Goal: Ask a question: Seek information or help from site administrators or community

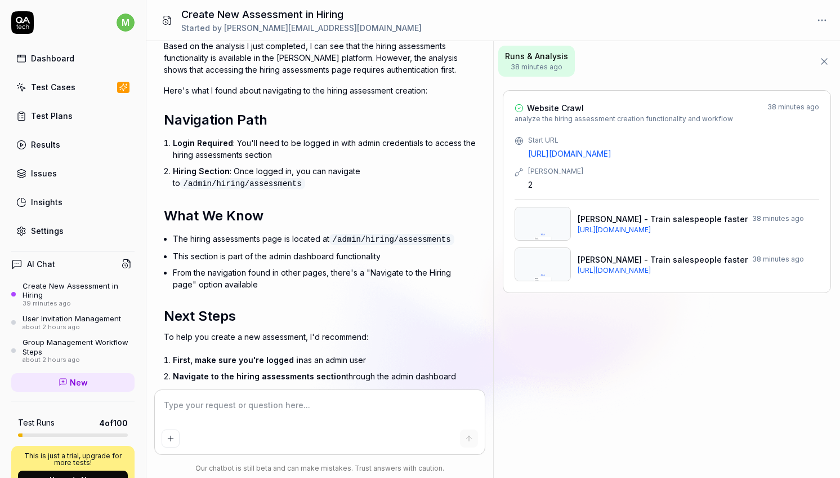
scroll to position [369, 0]
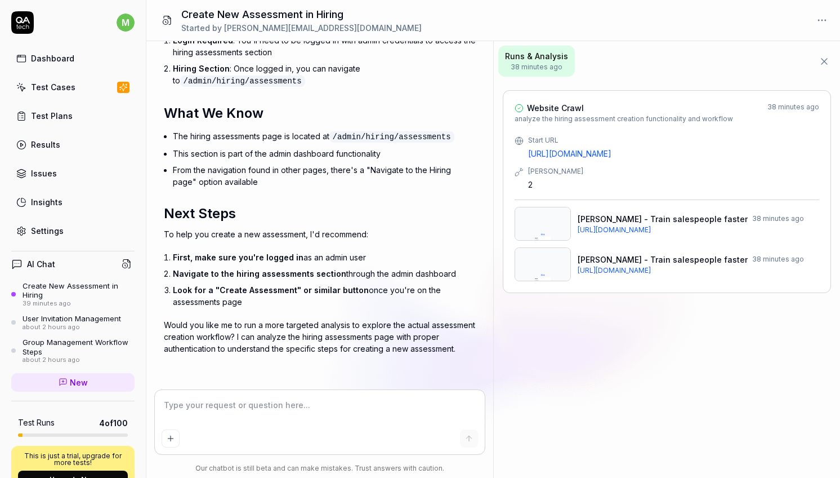
click at [286, 400] on textarea at bounding box center [320, 410] width 316 height 28
type textarea "*"
type textarea "y"
type textarea "*"
type textarea "ye"
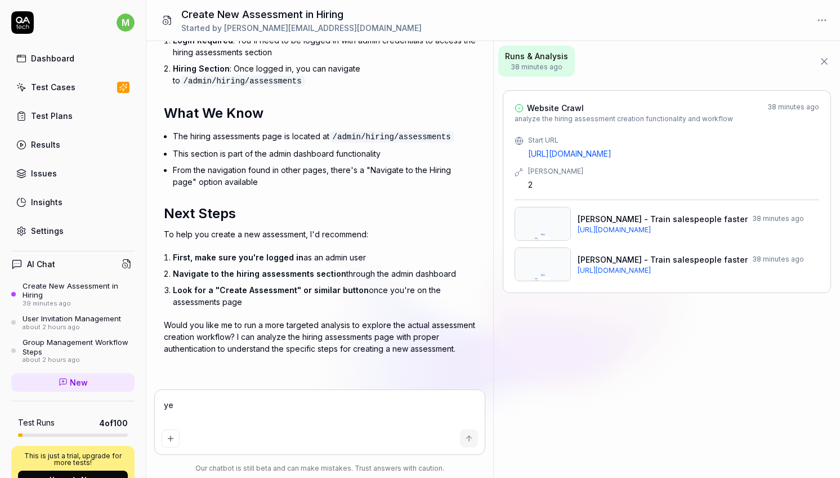
type textarea "*"
type textarea "yes"
type textarea "*"
type textarea "yes"
type textarea "*"
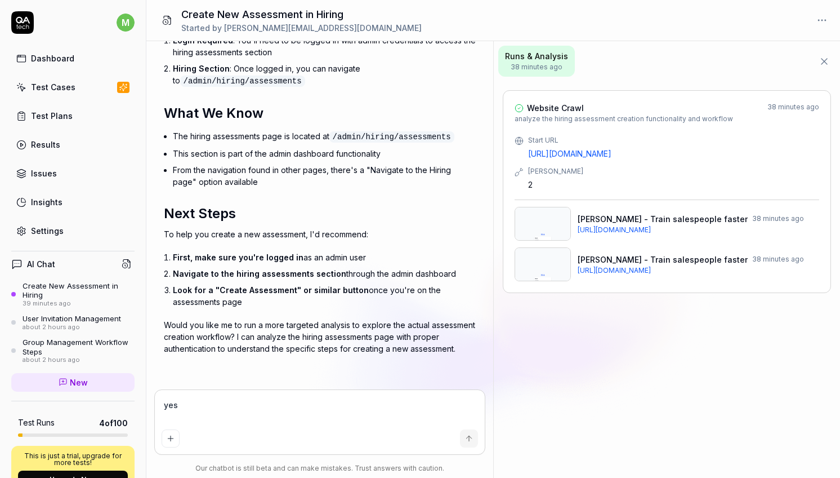
type textarea "yes b"
type textarea "*"
type textarea "yes bu"
type textarea "*"
type textarea "yes but"
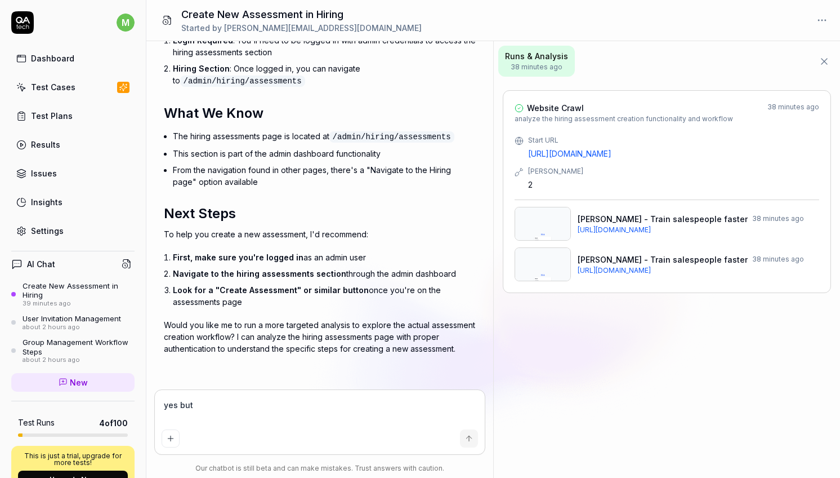
type textarea "*"
type textarea "yes but"
type textarea "*"
type textarea "yes but y"
type textarea "*"
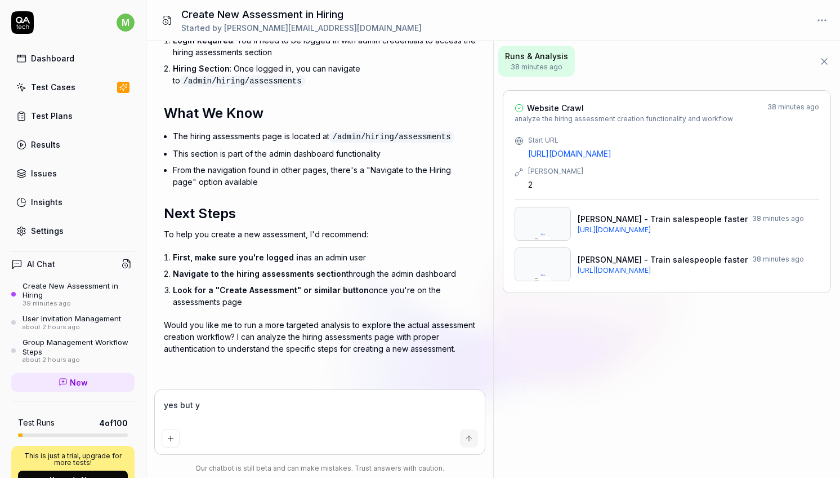
type textarea "yes but yo"
type textarea "*"
type textarea "yes but you"
type textarea "*"
type textarea "yes but you"
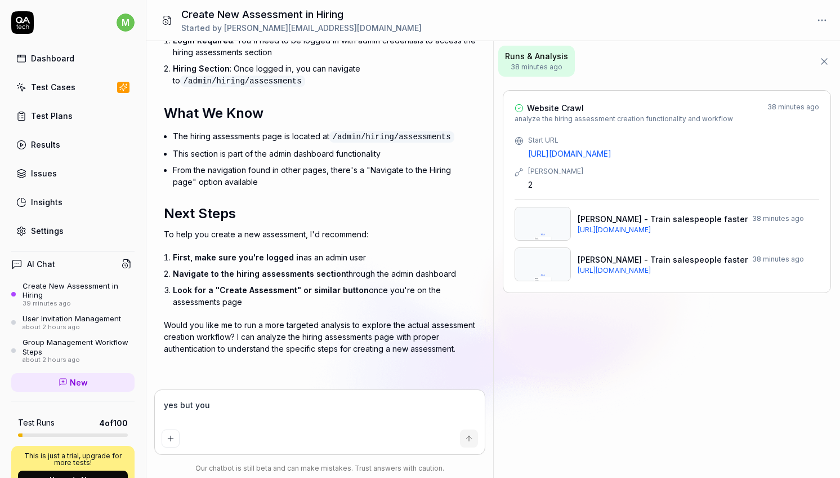
type textarea "*"
type textarea "yes but you n"
type textarea "*"
type textarea "yes but you ne"
type textarea "*"
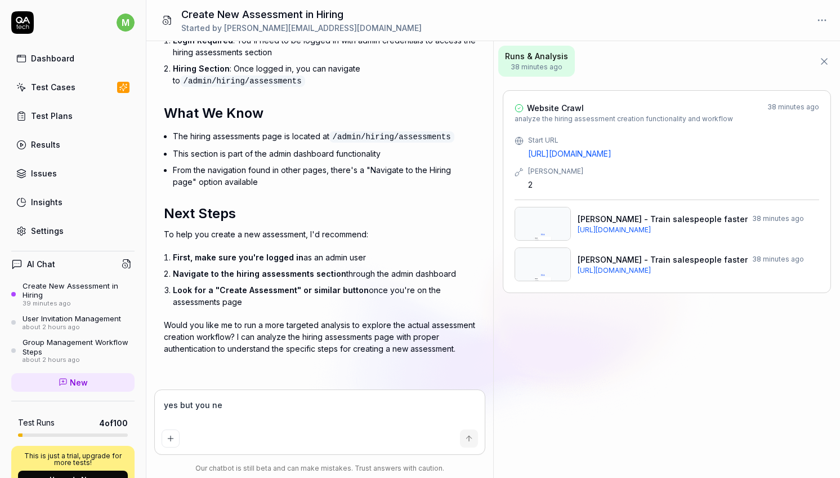
type textarea "yes but you nee"
type textarea "*"
type textarea "yes but you need"
type textarea "*"
type textarea "yes but you need"
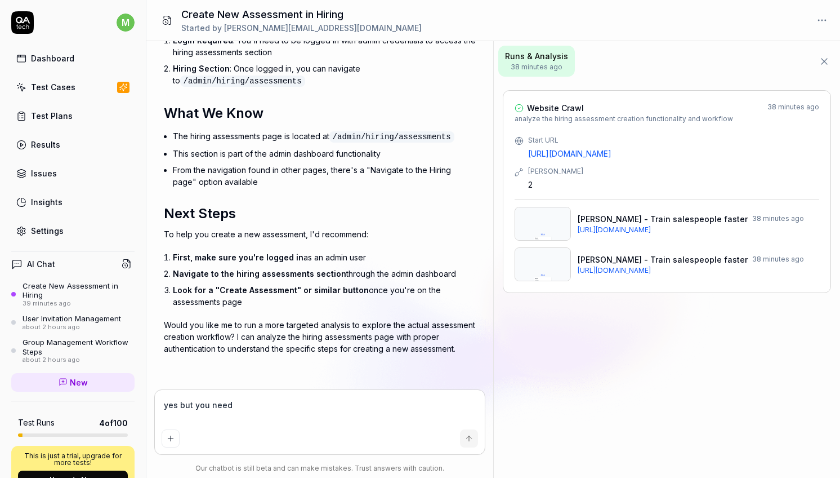
type textarea "*"
type textarea "yes but you need t"
type textarea "*"
type textarea "yes but you need to"
type textarea "*"
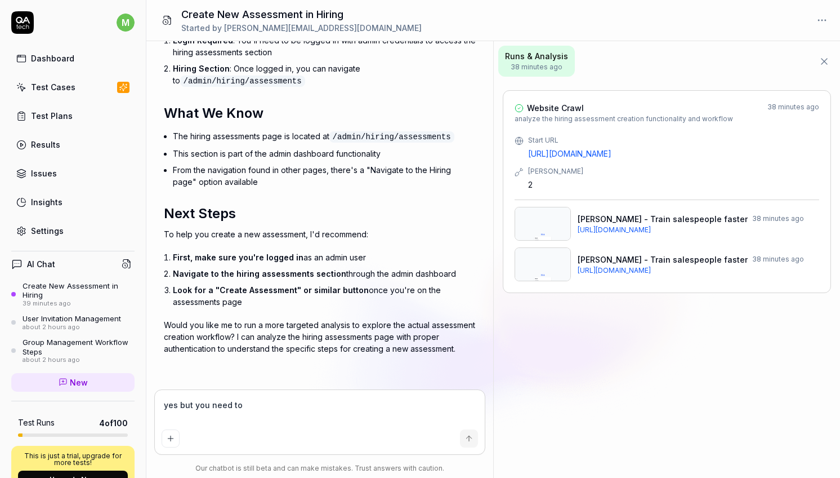
type textarea "yes but you need to"
type textarea "*"
type textarea "yes but you need to f"
type textarea "*"
type textarea "yes but you need to fi"
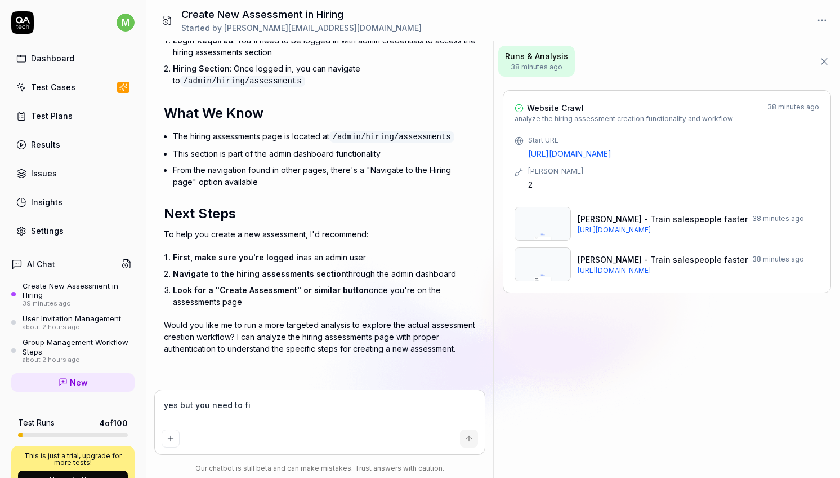
type textarea "*"
type textarea "yes but you need to fil"
type textarea "*"
type textarea "yes but you need to fill"
type textarea "*"
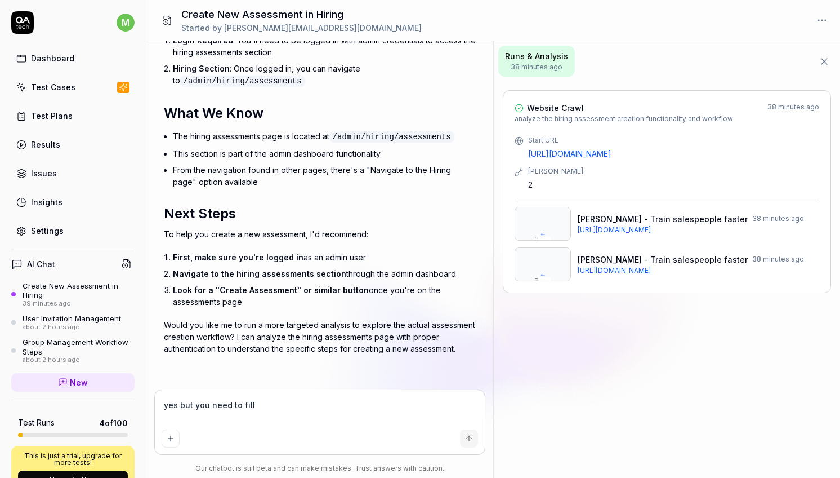
type textarea "yes but you need to fill"
type textarea "*"
type textarea "yes but you need to fill a"
type textarea "*"
type textarea "yes but you need to fill al"
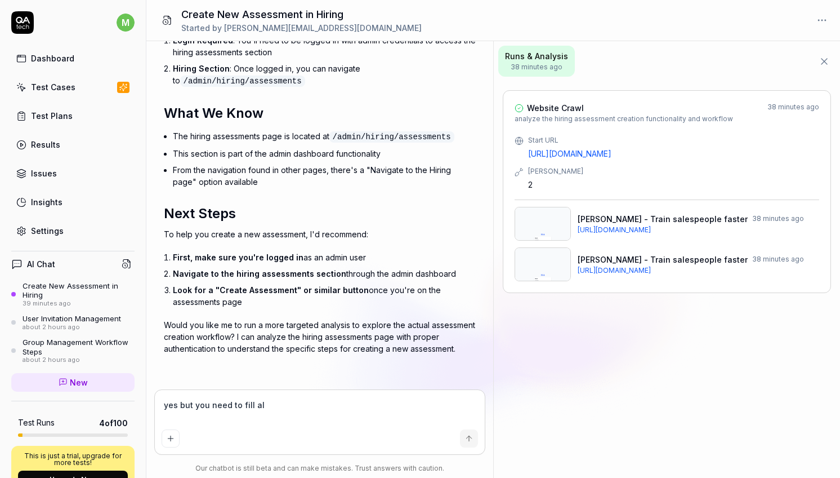
type textarea "*"
type textarea "yes but you need to fill als"
type textarea "*"
type textarea "yes but you need to fill also"
type textarea "*"
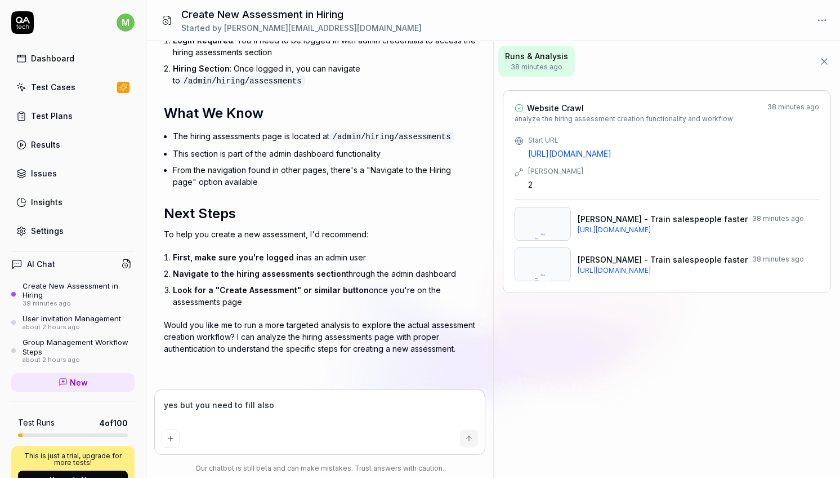
type textarea "yes but you need to fill also"
type textarea "*"
type textarea "yes but you need to fill also t"
type textarea "*"
type textarea "yes but you need to fill also th"
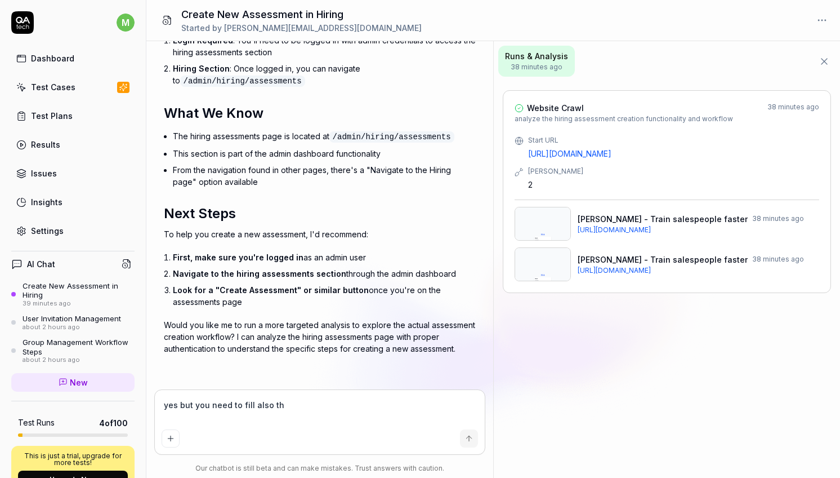
type textarea "*"
type textarea "yes but you need to fill also the"
type textarea "*"
type textarea "yes but you need to fill also the d"
type textarea "*"
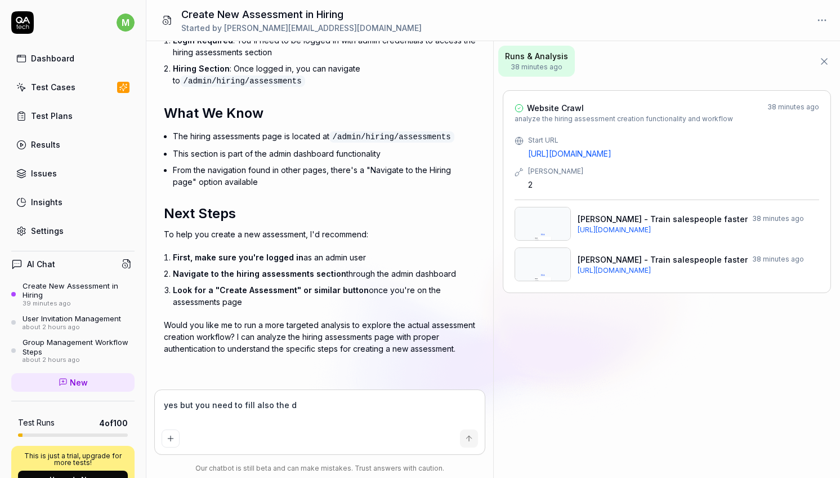
type textarea "yes but you need to fill also the de"
type textarea "*"
type textarea "yes but you need to fill also the det"
type textarea "*"
type textarea "yes but you need to fill also the deta"
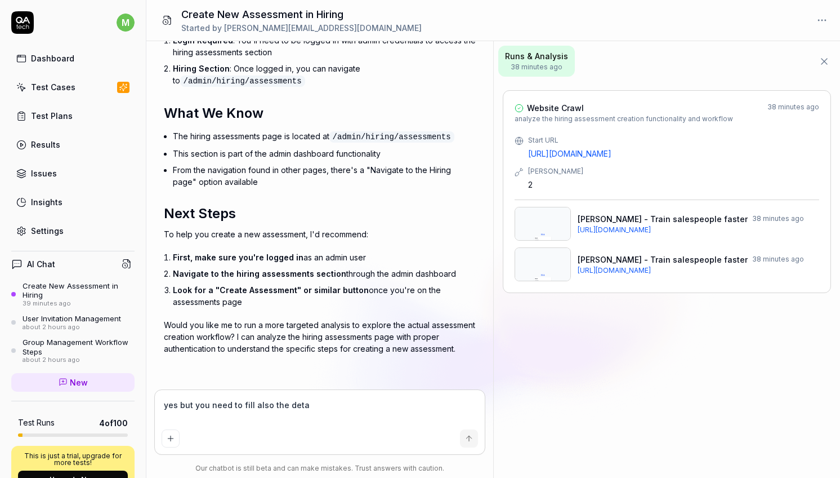
type textarea "*"
type textarea "yes but you need to fill also the detai"
type textarea "*"
type textarea "yes but you need to fill also the detail"
type textarea "*"
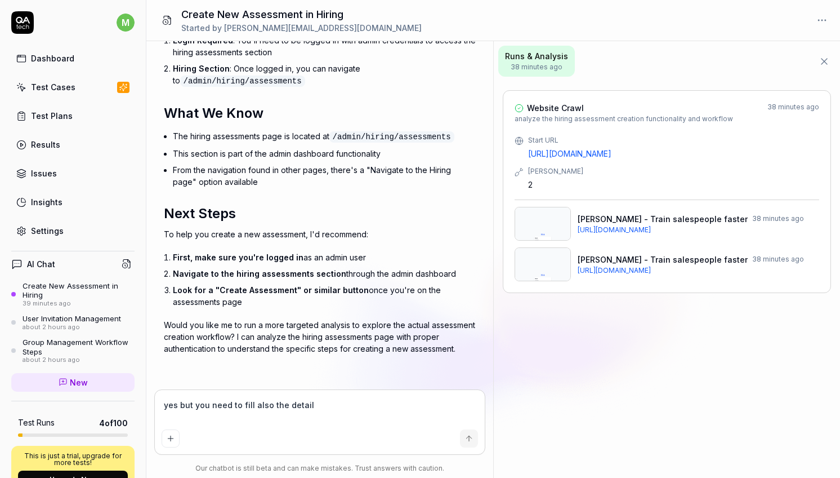
type textarea "yes but you need to fill also the details"
type textarea "*"
type textarea "yes but you need to fill also the details"
type textarea "*"
type textarea "yes but you need to fill also the details t"
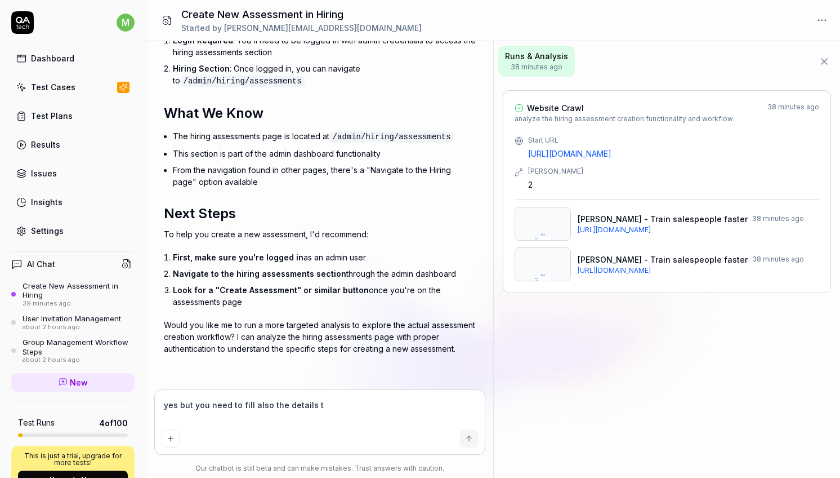
type textarea "*"
type textarea "yes but you need to fill also the details th"
type textarea "*"
type textarea "yes but you need to fill also the details the"
type textarea "*"
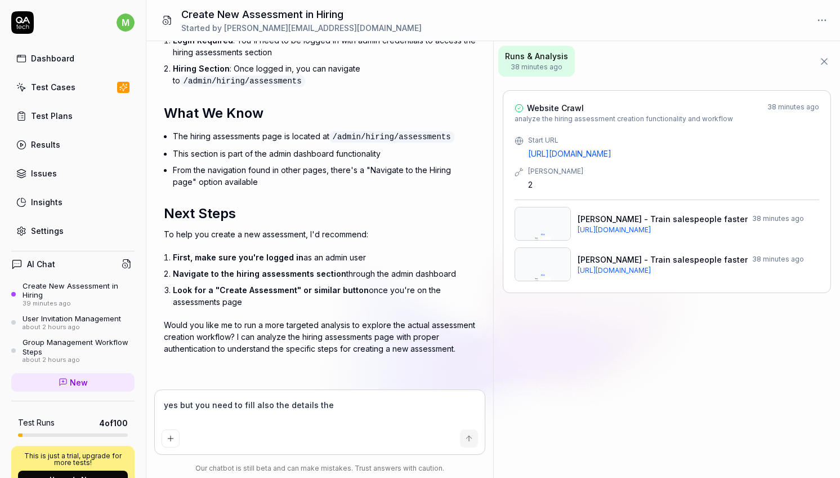
type textarea "yes but you need to fill also the details then"
type textarea "*"
type textarea "yes but you need to fill also the details then"
type textarea "*"
type textarea "yes but you need to fill also the details then f"
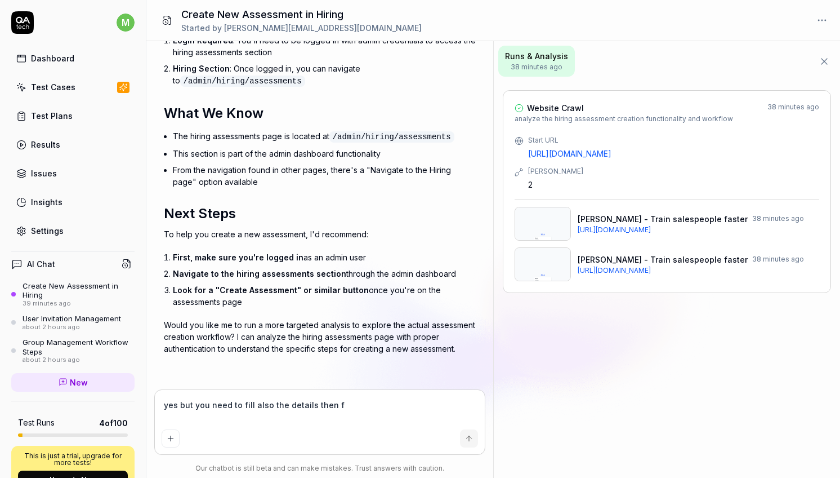
type textarea "*"
type textarea "yes but you need to fill also the details then fo"
type textarea "*"
type textarea "yes but you need to fill also the details then fo"
type textarea "*"
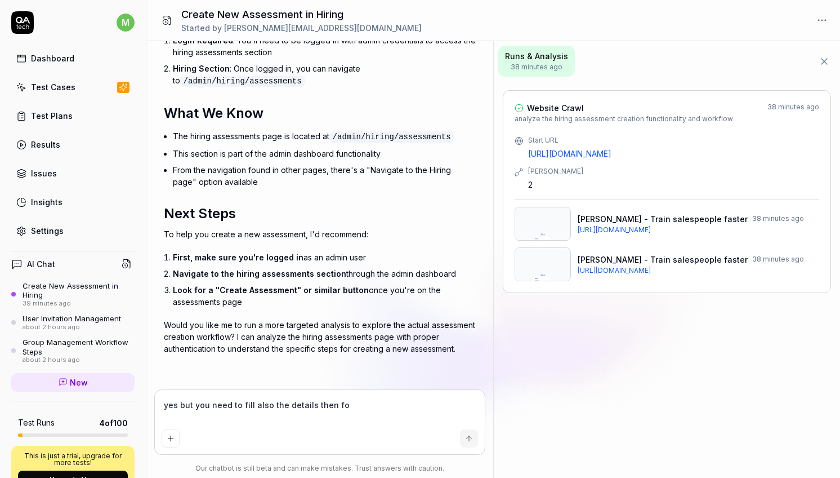
type textarea "yes but you need to fill also the details then fo t"
type textarea "*"
type textarea "yes but you need to fill also the details then fo"
type textarea "*"
type textarea "yes but you need to fill also the details then for"
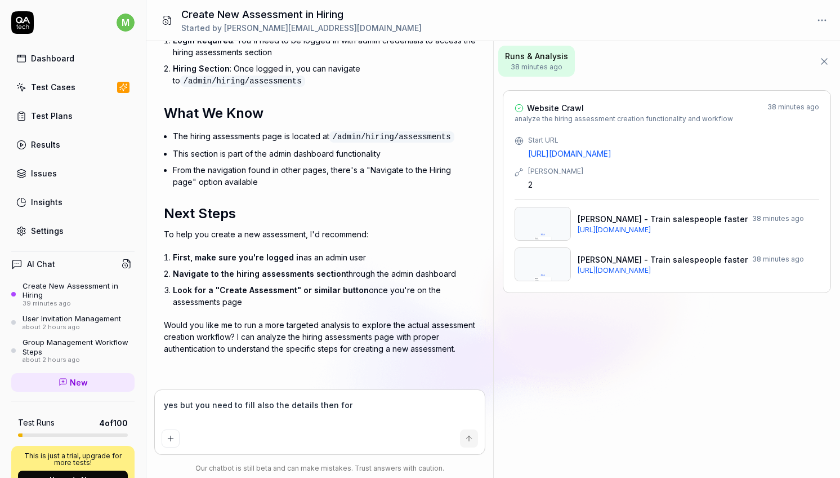
type textarea "*"
type textarea "yes but you need to fill also the details then for"
type textarea "*"
type textarea "yes but you need to fill also the details then for t"
type textarea "*"
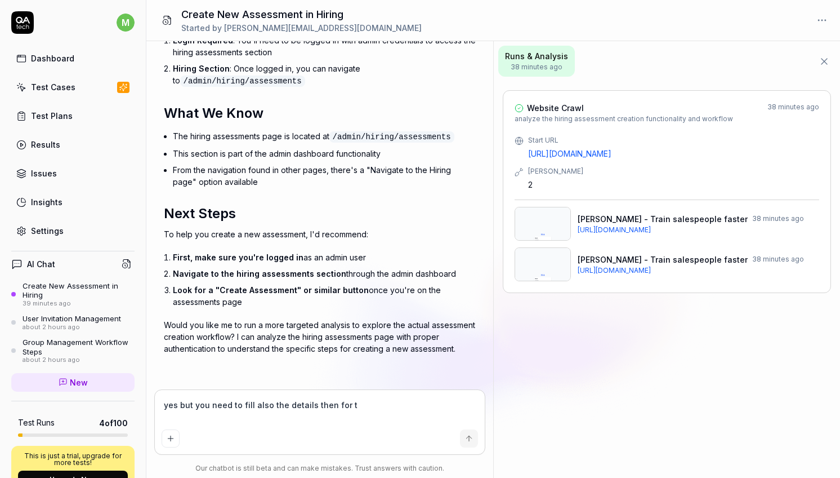
type textarea "yes but you need to fill also the details then for th"
type textarea "*"
type textarea "yes but you need to fill also the details then for the"
type textarea "*"
type textarea "yes but you need to fill also the details then for the"
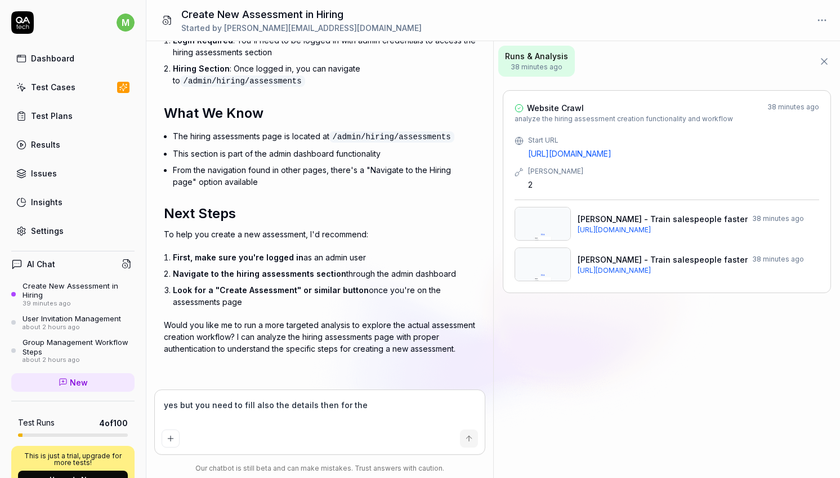
type textarea "*"
type textarea "yes but you need to fill also the details then for the s"
type textarea "*"
type textarea "yes but you need to fill also the details then for the se"
type textarea "*"
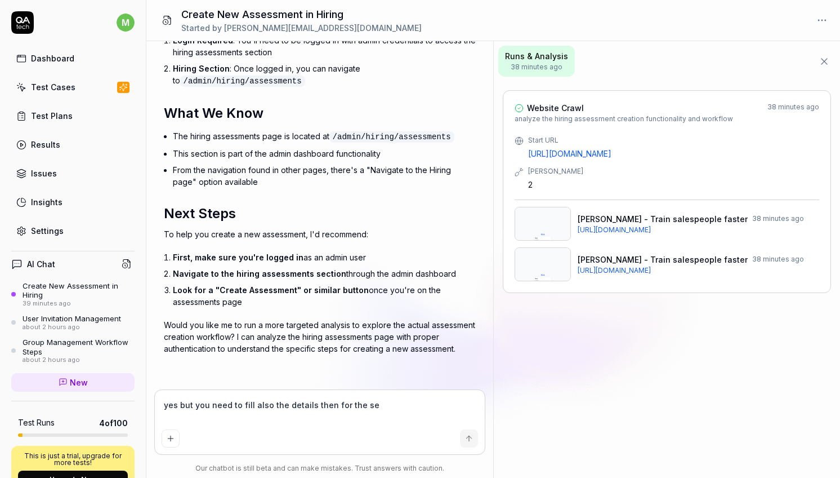
type textarea "yes but you need to fill also the details then for the s"
type textarea "*"
type textarea "yes but you need to fill also the details then for the"
type textarea "*"
type textarea "yes but you need to fill also the details then for the a"
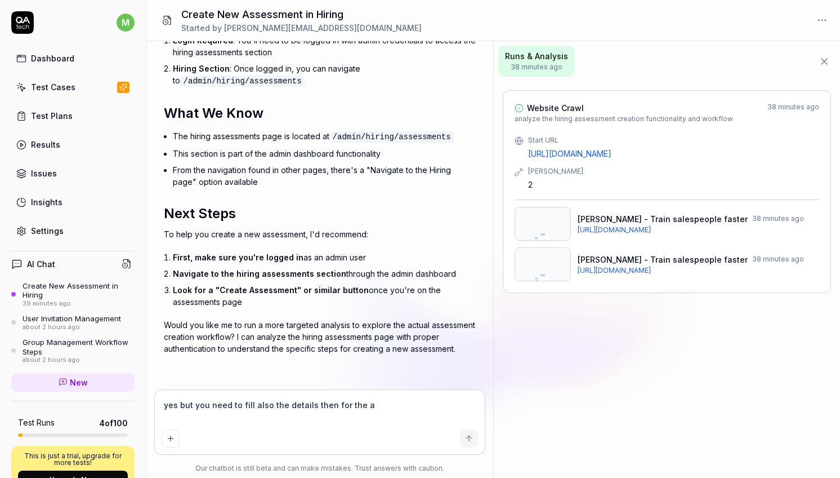
type textarea "*"
type textarea "yes but you need to fill also the details then for the as"
type textarea "*"
type textarea "yes but you need to fill also the details then for the ass"
type textarea "*"
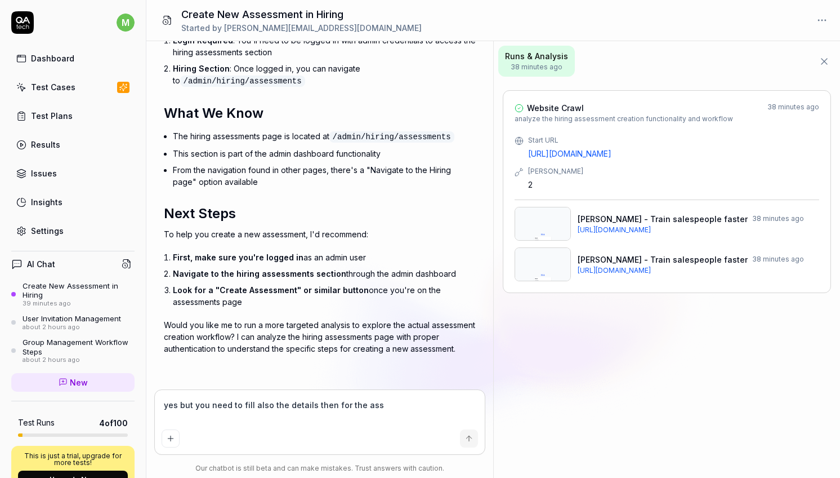
type textarea "yes but you need to fill also the details then for the asse"
type textarea "*"
type textarea "yes but you need to fill also the details then for the asses"
type textarea "*"
type textarea "yes but you need to fill also the details then for the assess"
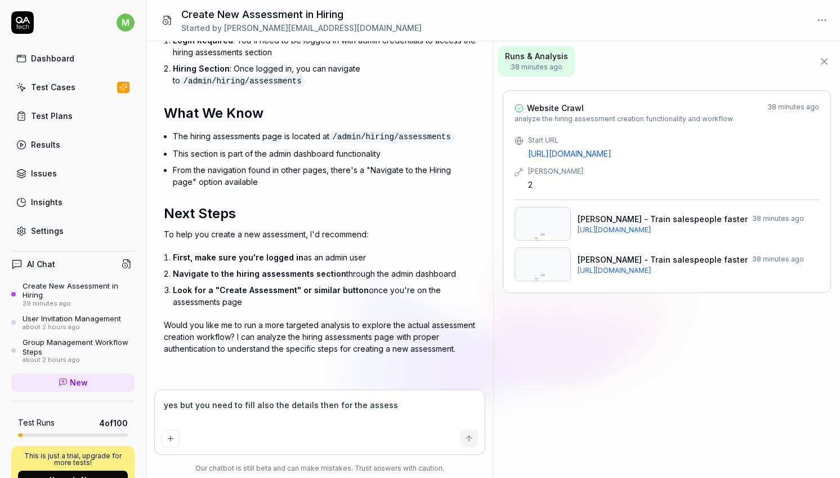
type textarea "*"
type textarea "yes but you need to fill also the details then for the assessm"
type textarea "*"
type textarea "yes but you need to fill also the details then for the assessme"
type textarea "*"
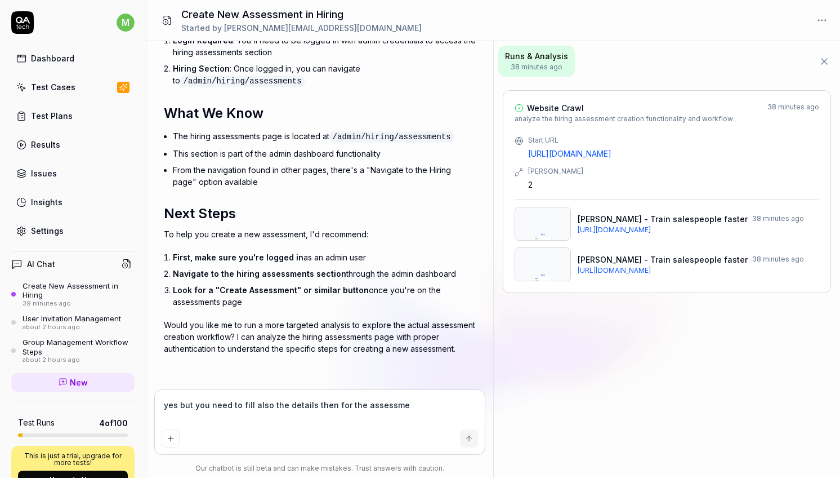
type textarea "yes but you need to fill also the details then for the assessmen"
type textarea "*"
type textarea "yes but you need to fill also the details then for the assessment"
type textarea "*"
type textarea "yes but you need to fill also the details then for the assessment"
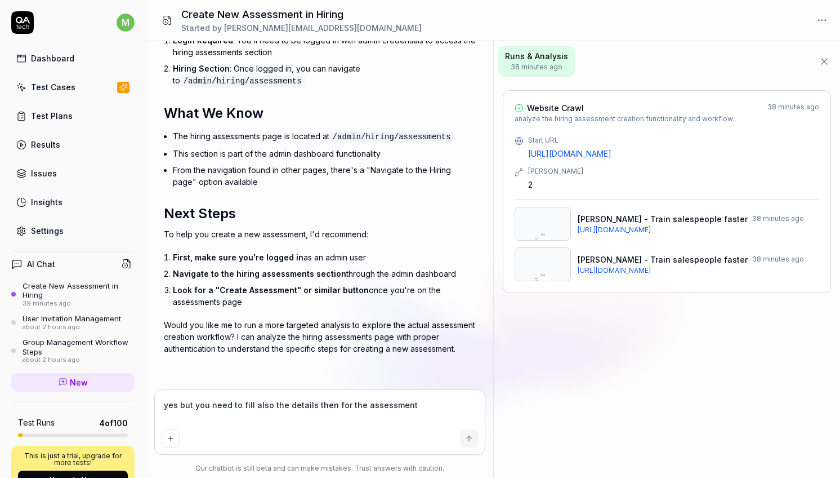
type textarea "*"
type textarea "yes but you need to fill also the details then for the assessment a"
type textarea "*"
type textarea "yes but you need to fill also the details then for the assessment an"
type textarea "*"
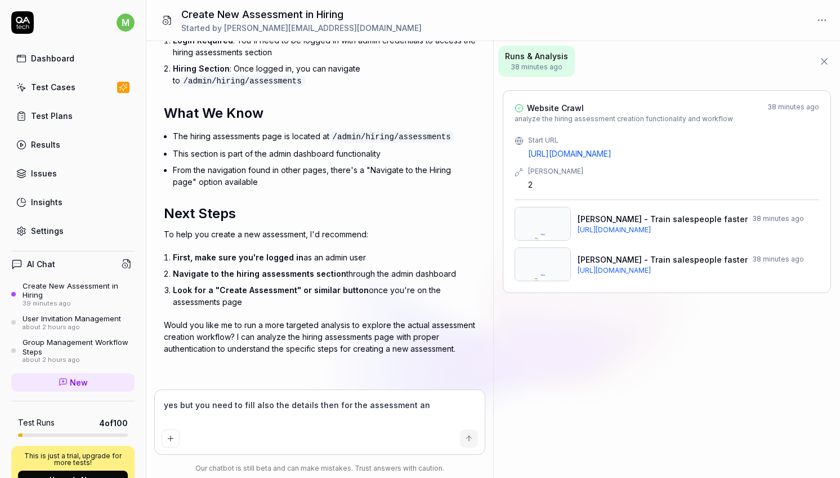
type textarea "yes but you need to fill also the details then for the assessment and"
type textarea "*"
type textarea "yes but you need to fill also the details then for the assessment and"
type textarea "*"
type textarea "yes but you need to fill also the details then for the assessment and n"
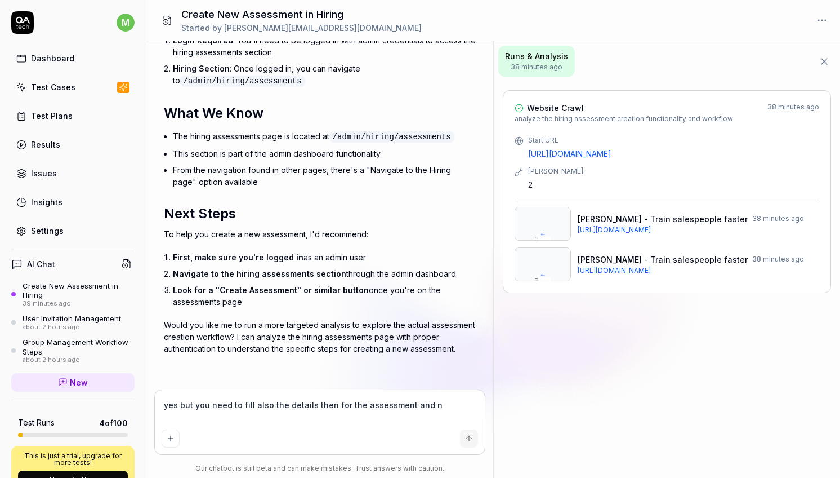
type textarea "*"
type textarea "yes but you need to fill also the details then for the assessment and no"
type textarea "*"
type textarea "yes but you need to fill also the details then for the assessment and not"
type textarea "*"
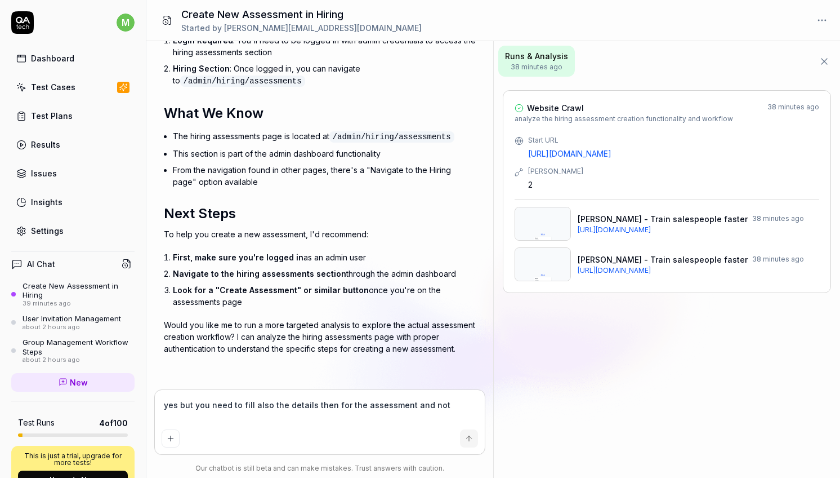
type textarea "yes but you need to fill also the details then for the assessment and not"
type textarea "*"
type textarea "yes but you need to fill also the details then for the assessment and not o"
type textarea "*"
type textarea "yes but you need to fill also the details then for the assessment and not on"
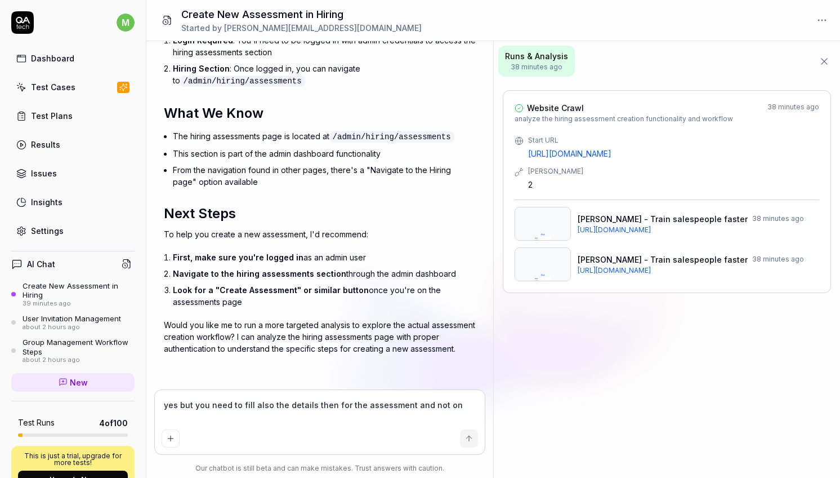
type textarea "*"
type textarea "yes but you need to fill also the details then for the assessment and not only"
type textarea "*"
type textarea "yes but you need to fill also the details then for the assessment and not only"
type textarea "*"
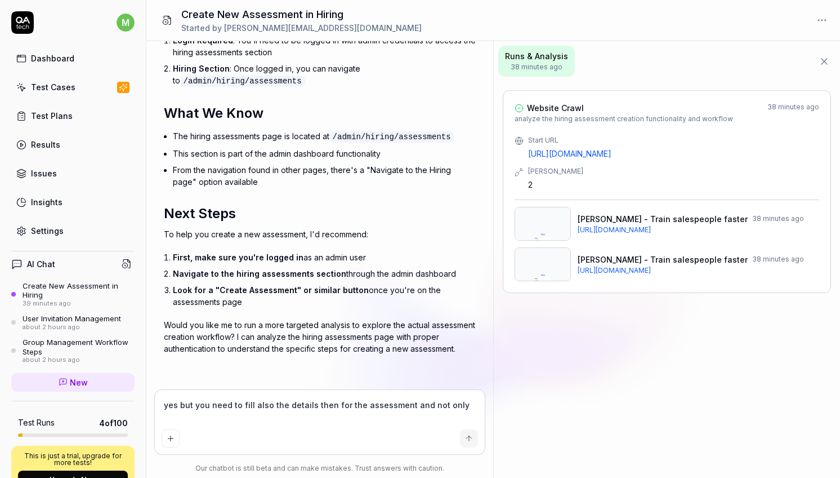
type textarea "yes but you need to fill also the details then for the assessment and not only c"
type textarea "*"
type textarea "yes but you need to fill also the details then for the assessment and not only …"
type textarea "*"
type textarea "yes but you need to fill also the details then for the assessment and not only …"
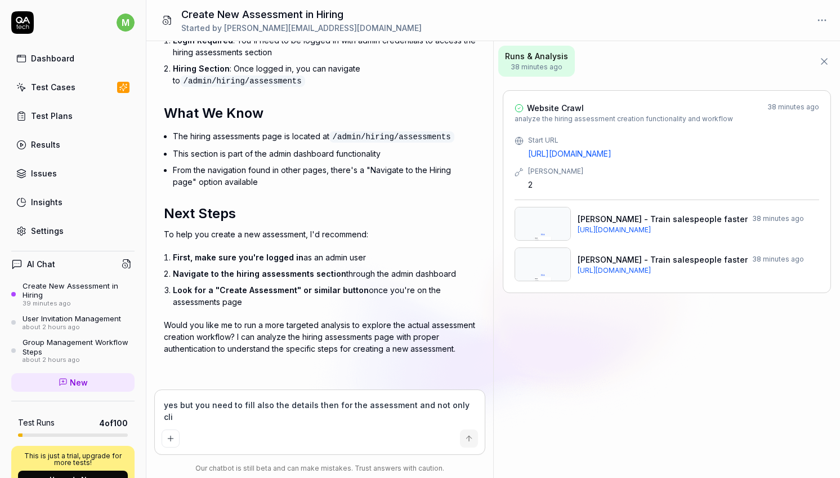
type textarea "*"
type textarea "yes but you need to fill also the details then for the assessment and not only …"
type textarea "*"
type textarea "yes but you need to fill also the details then for the assessment and not only …"
type textarea "*"
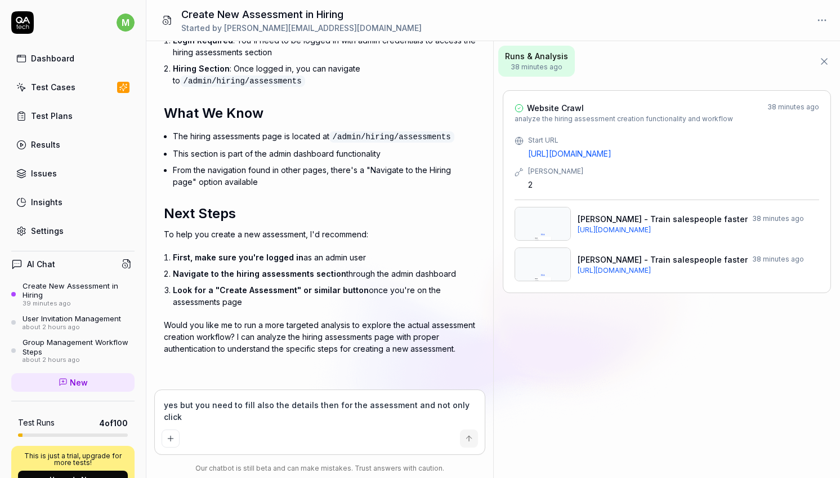
type textarea "yes but you need to fill also the details then for the assessment and not only …"
type textarea "*"
type textarea "yes but you need to fill also the details then for the assessment and not only …"
type textarea "*"
type textarea "yes but you need to fill also the details then for the assessment and not only …"
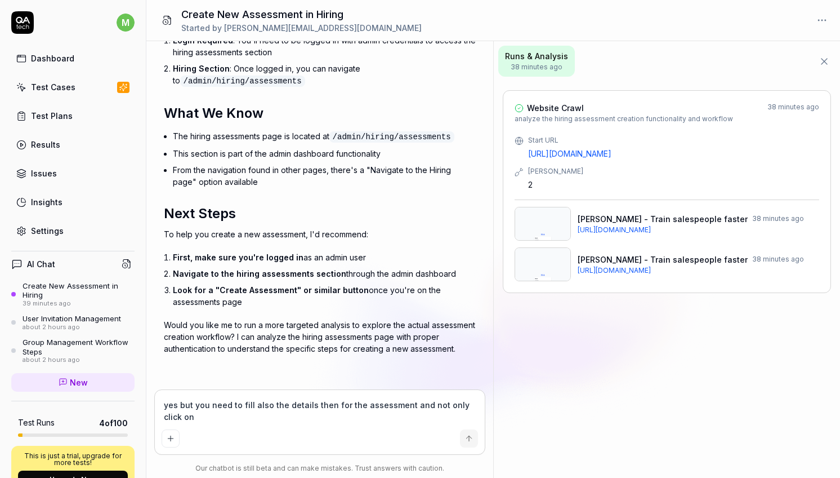
type textarea "*"
type textarea "yes but you need to fill also the details then for the assessment and not only …"
type textarea "*"
type textarea "yes but you need to fill also the details then for the assessment and not only …"
type textarea "*"
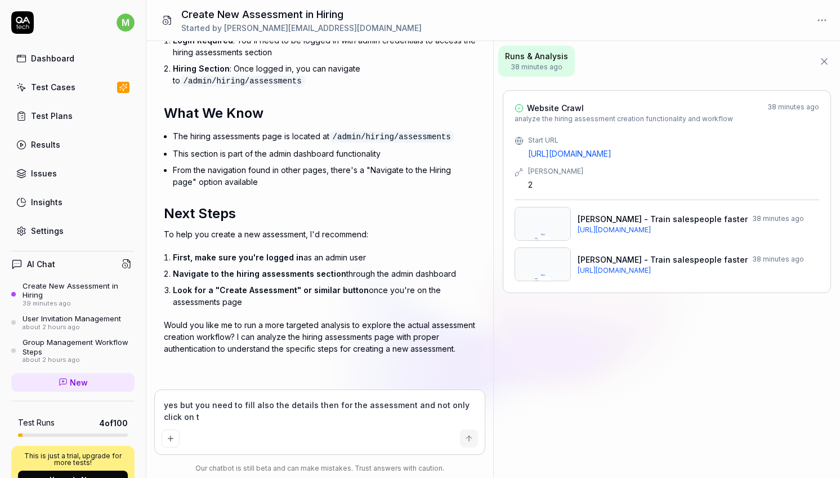
type textarea "yes but you need to fill also the details then for the assessment and not only …"
type textarea "*"
type textarea "yes but you need to fill also the details then for the assessment and not only …"
type textarea "*"
type textarea "yes but you need to fill also the details then for the assessment and not only …"
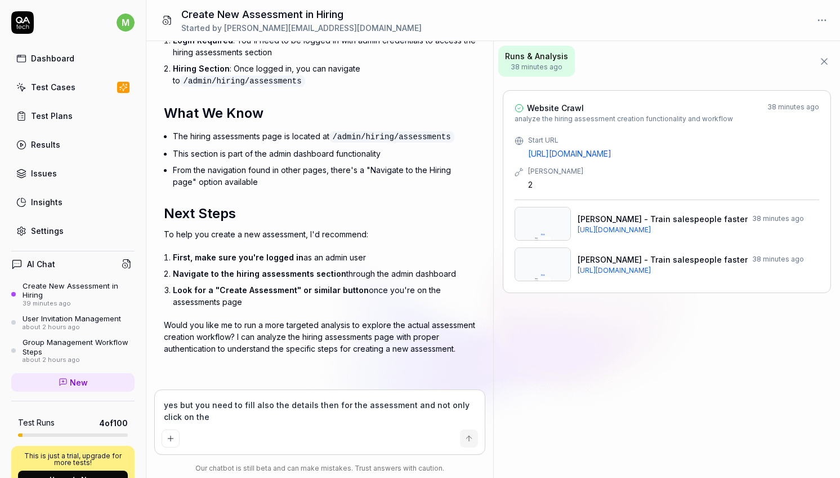
type textarea "*"
type textarea "yes but you need to fill also the details then for the assessment and not only …"
type textarea "*"
type textarea "yes but you need to fill also the details then for the assessment and not only …"
type textarea "*"
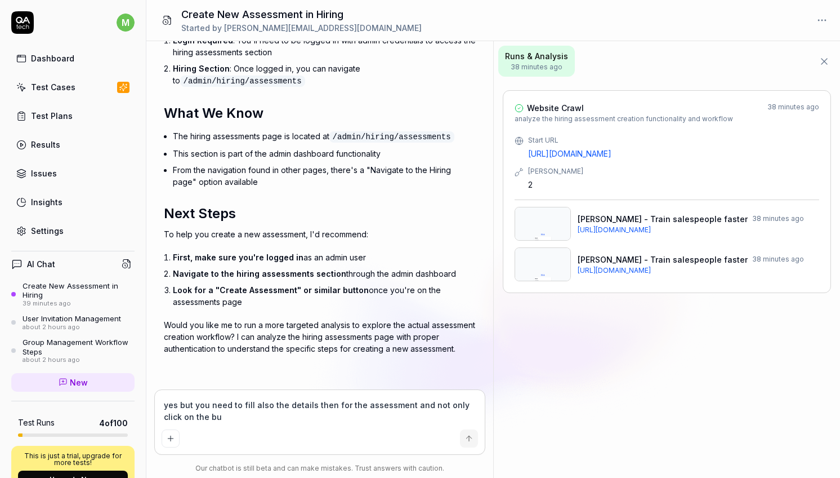
type textarea "yes but you need to fill also the details then for the assessment and not only …"
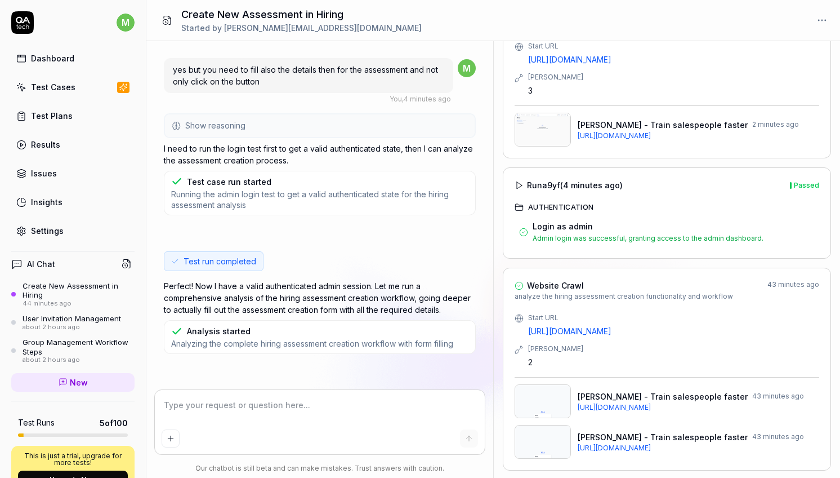
scroll to position [0, 0]
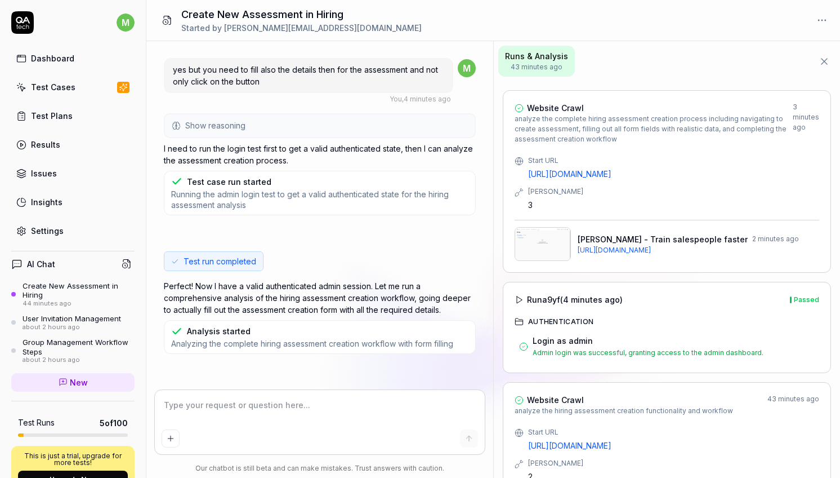
click at [305, 391] on div at bounding box center [319, 422] width 329 height 64
click at [304, 403] on textarea at bounding box center [320, 410] width 316 height 28
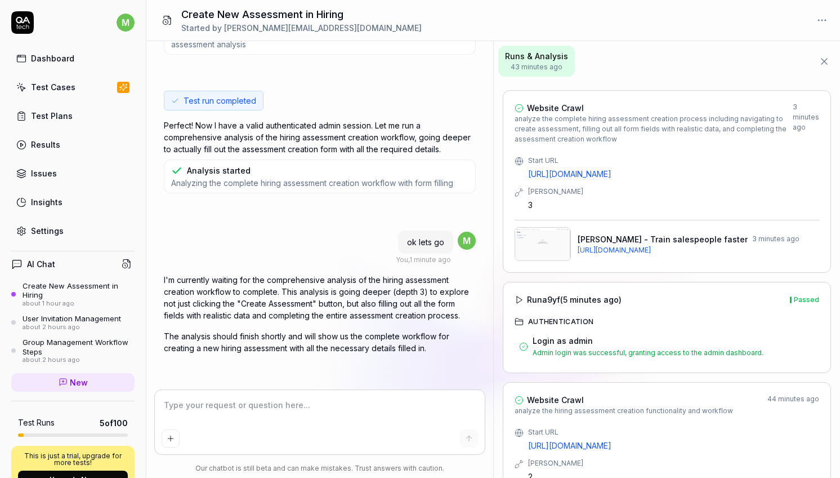
click at [316, 181] on span "Analyzing the complete hiring assessment creation workflow with form filling" at bounding box center [312, 182] width 282 height 11
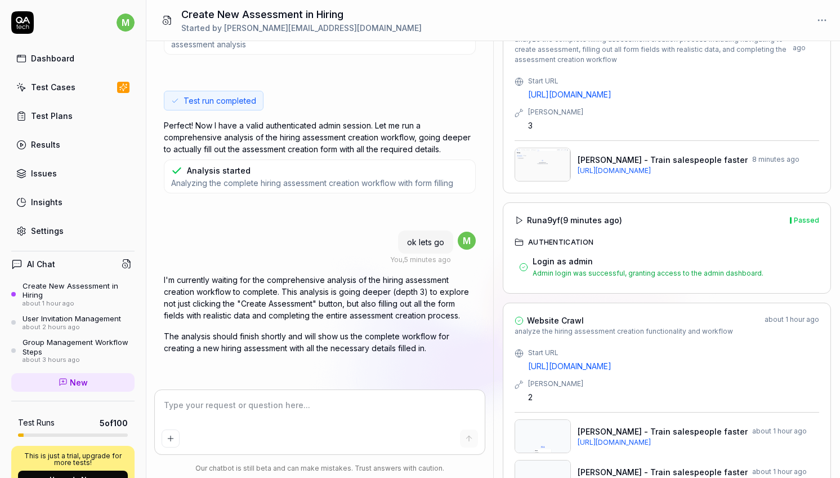
scroll to position [0, 0]
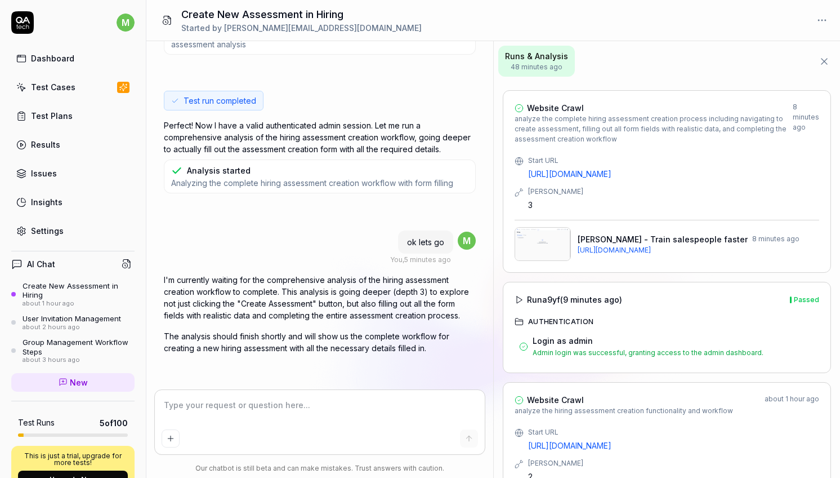
click at [550, 54] on span "Runs & Analysis" at bounding box center [536, 56] width 63 height 12
click at [300, 403] on textarea at bounding box center [320, 410] width 316 height 28
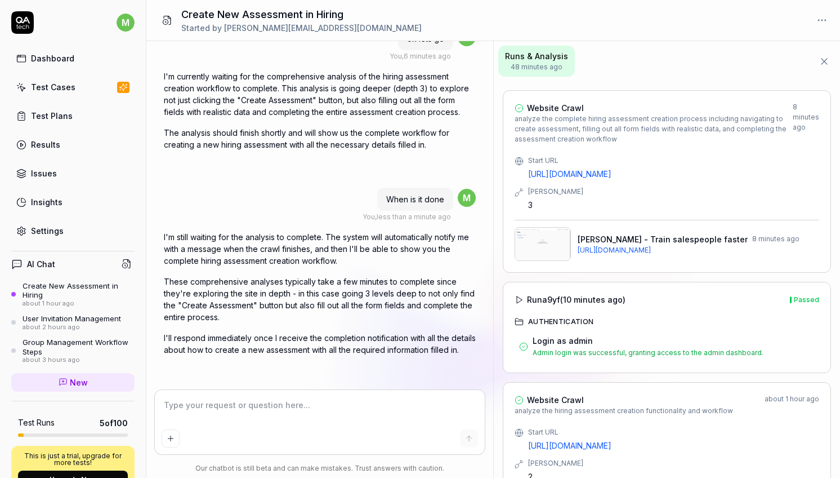
scroll to position [1079, 0]
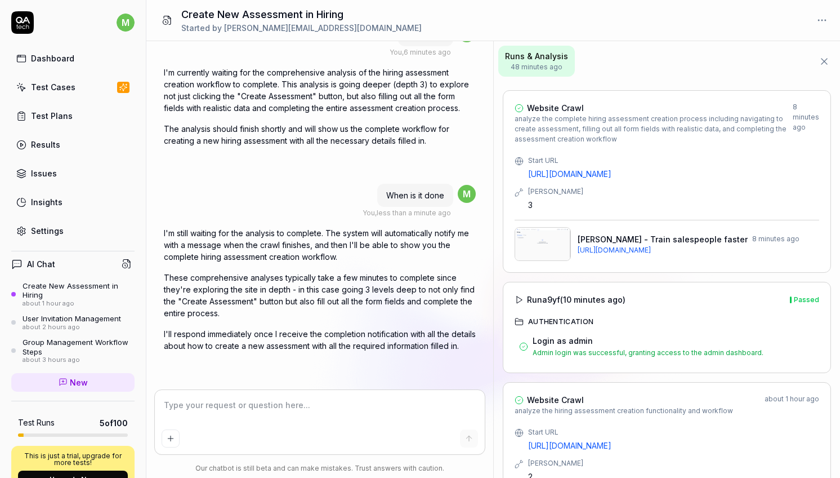
click at [112, 291] on div "Create New Assessment in Hiring" at bounding box center [79, 290] width 112 height 19
click at [822, 22] on html "m Dashboard Test Cases Test Plans Results Issues Insights Settings AI Chat Crea…" at bounding box center [420, 239] width 840 height 478
click at [780, 68] on div "Archive" at bounding box center [783, 69] width 89 height 25
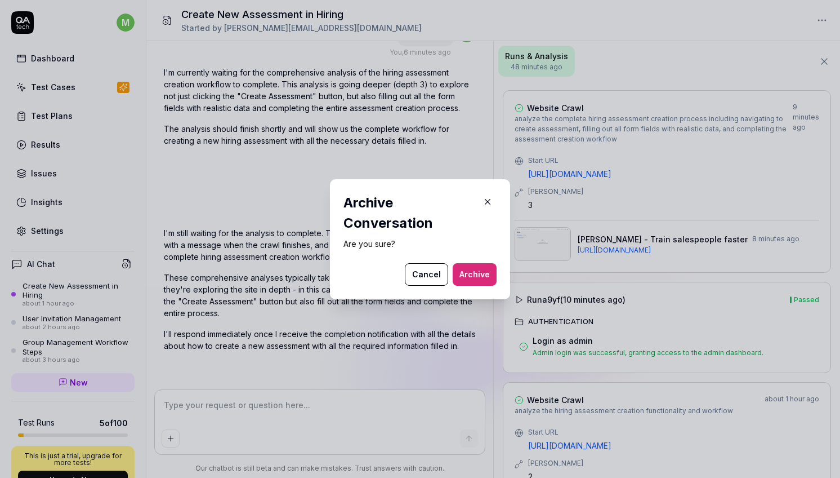
click at [485, 273] on button "Archive" at bounding box center [475, 274] width 44 height 23
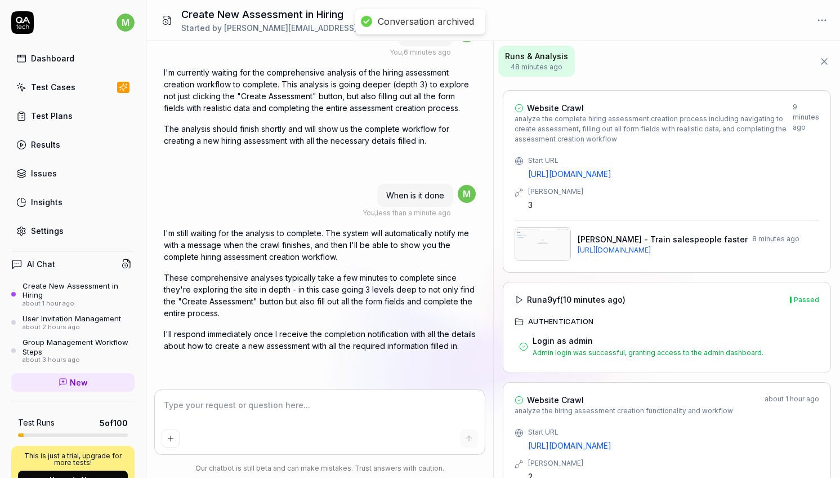
click at [65, 377] on icon at bounding box center [63, 381] width 9 height 9
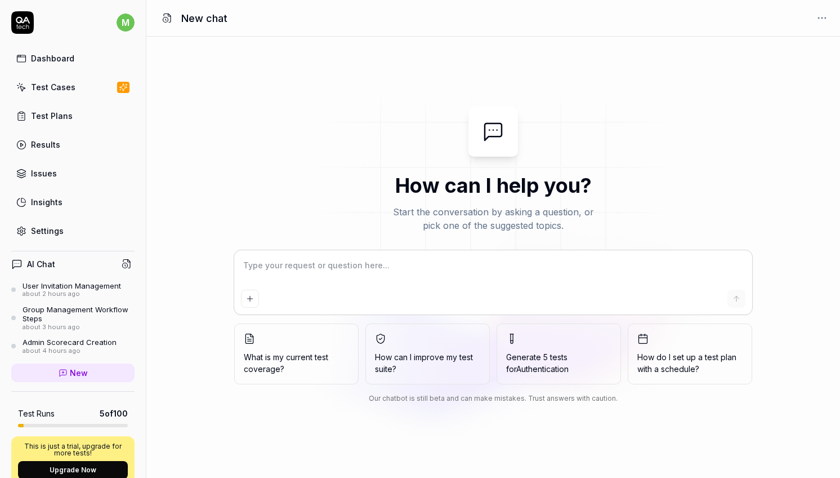
type textarea "*"
click at [308, 265] on textarea at bounding box center [493, 271] width 505 height 28
type textarea "I"
type textarea "*"
type textarea "I"
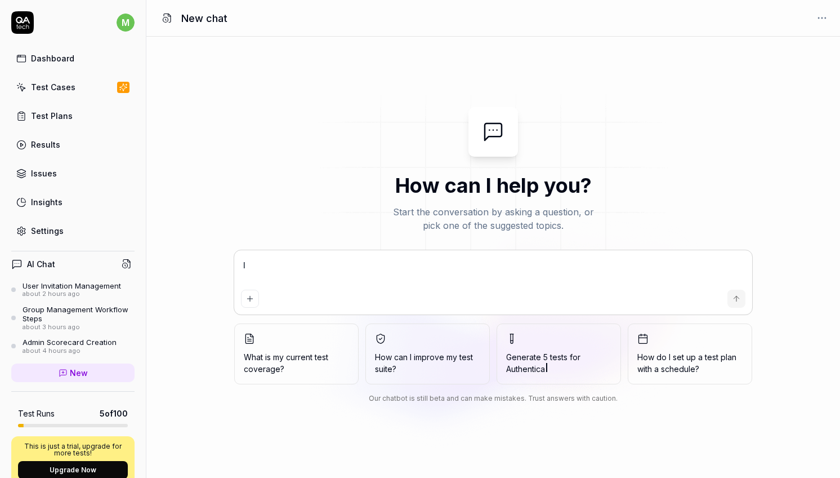
type textarea "*"
type textarea "I n"
type textarea "*"
type textarea "I ne"
type textarea "*"
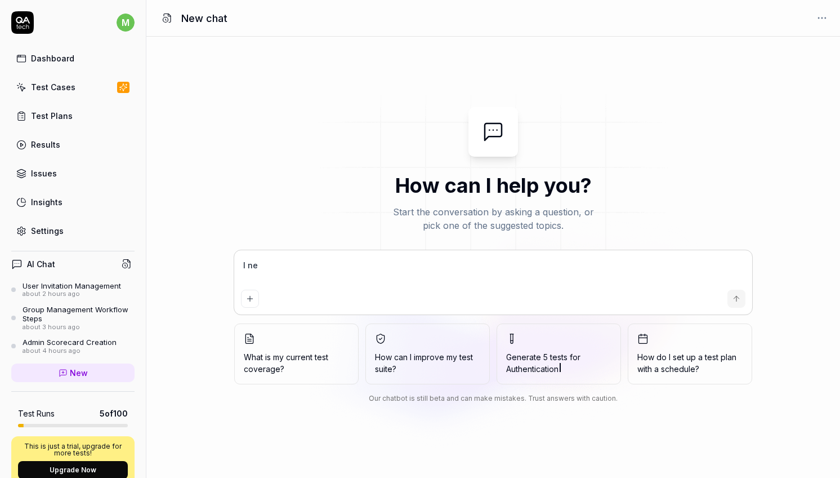
type textarea "I nee"
type textarea "*"
type textarea "I need"
type textarea "*"
type textarea "I need"
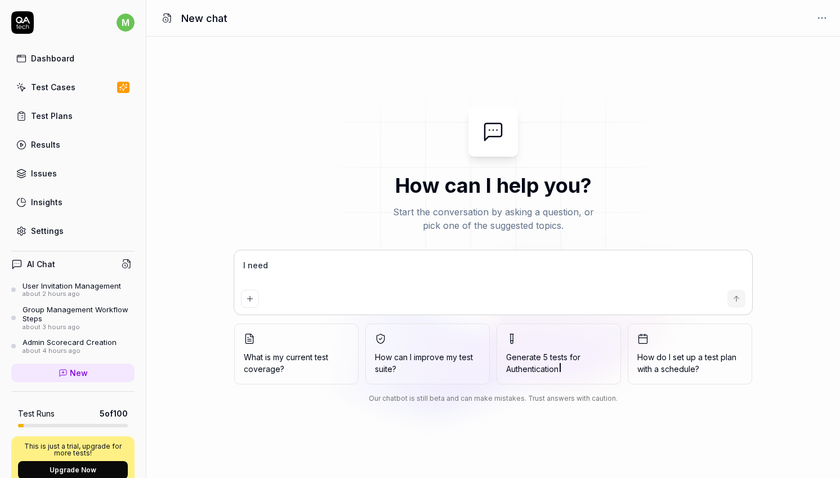
type textarea "*"
type textarea "I need a"
type textarea "*"
type textarea "I need a"
type textarea "*"
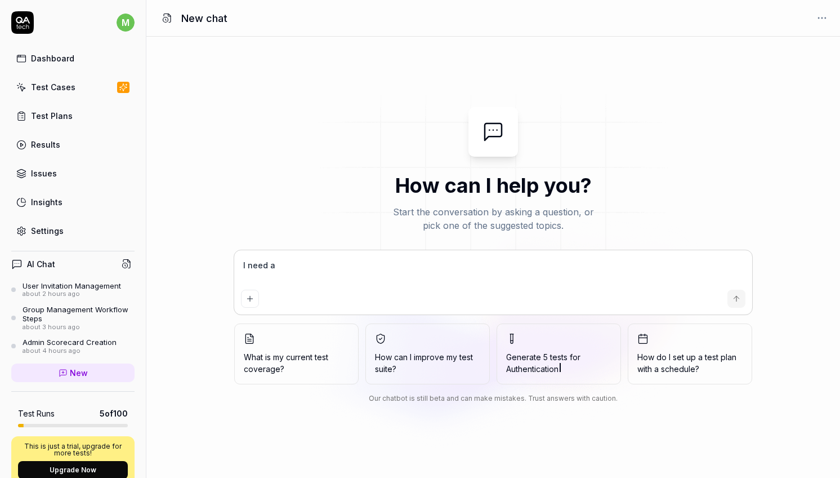
type textarea "I need a t"
type textarea "*"
type textarea "I need a te"
type textarea "*"
type textarea "I need a tes"
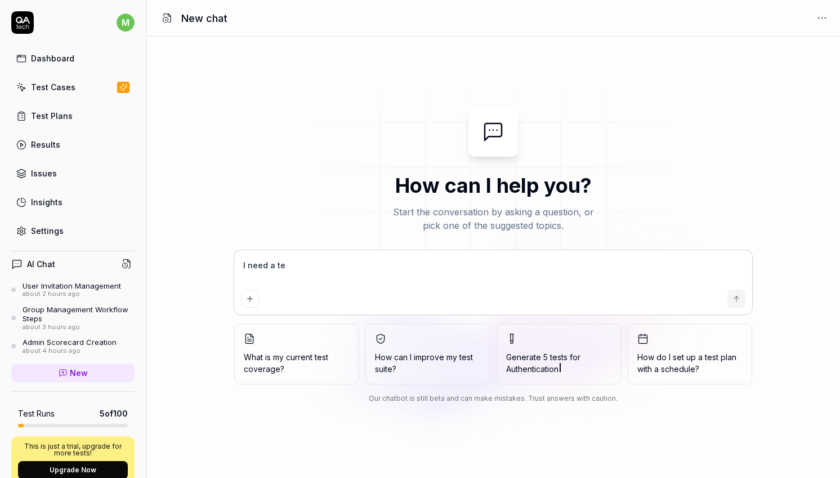
type textarea "*"
type textarea "I need a test"
type textarea "*"
type textarea "I need a test"
type textarea "*"
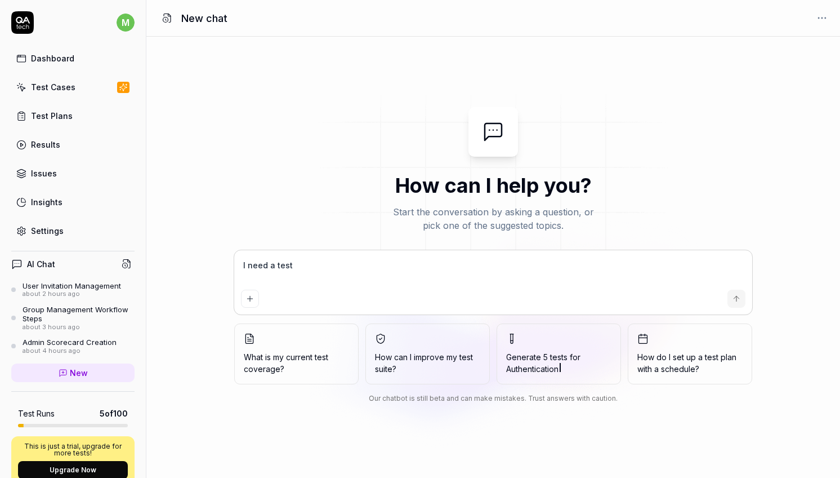
type textarea "I need a test w"
type textarea "*"
type textarea "I need a test wh"
type textarea "*"
type textarea "I need a test whi"
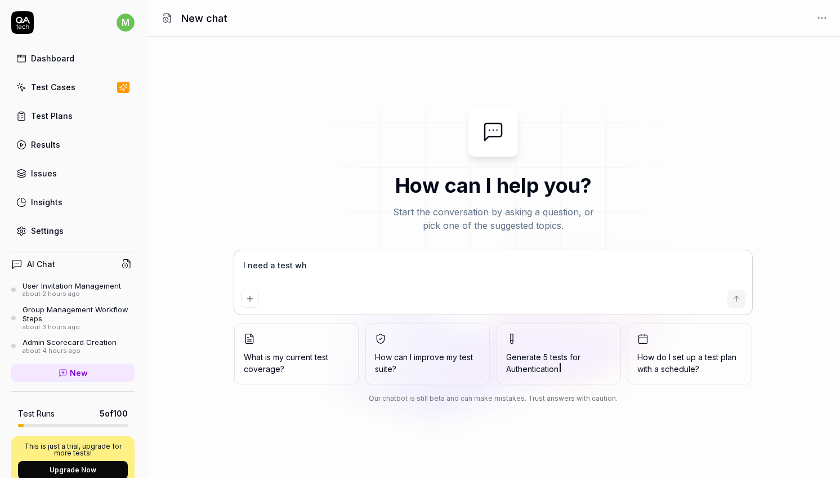
type textarea "*"
type textarea "I need a test whic"
type textarea "*"
type textarea "I need a test which"
type textarea "*"
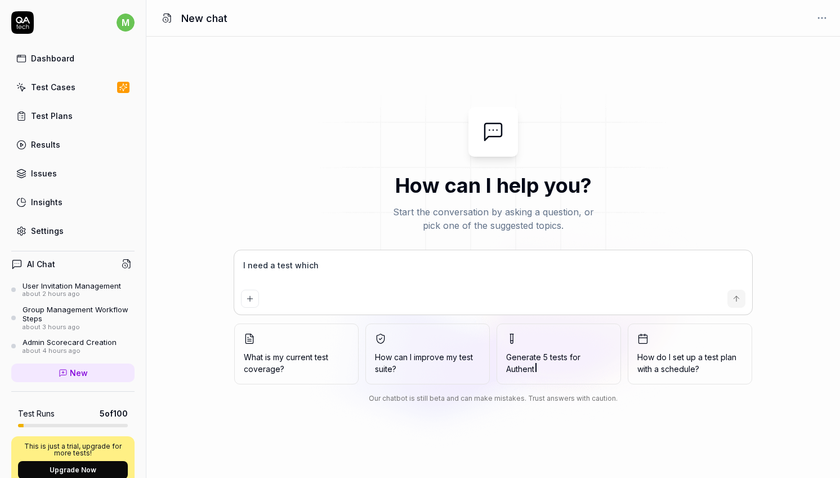
type textarea "I need a test which"
type textarea "*"
type textarea "I need a test which g"
type textarea "*"
type textarea "I need a test which go"
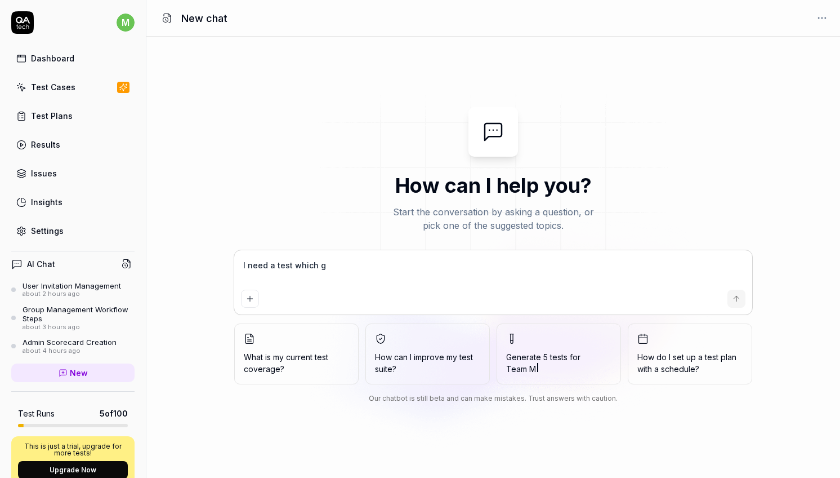
type textarea "*"
type textarea "I need a test which goe"
type textarea "*"
type textarea "I need a test which goes"
type textarea "*"
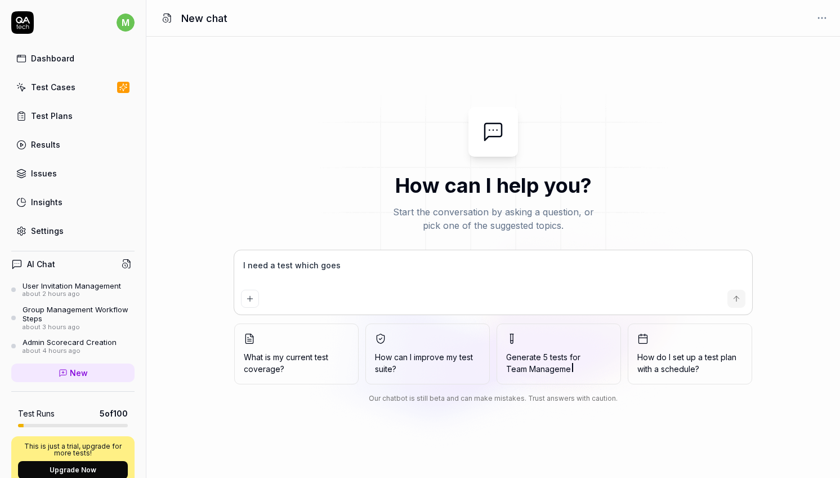
type textarea "I need a test which goes"
type textarea "*"
type textarea "I need a test which goes t"
type textarea "*"
type textarea "I need a test which goes to"
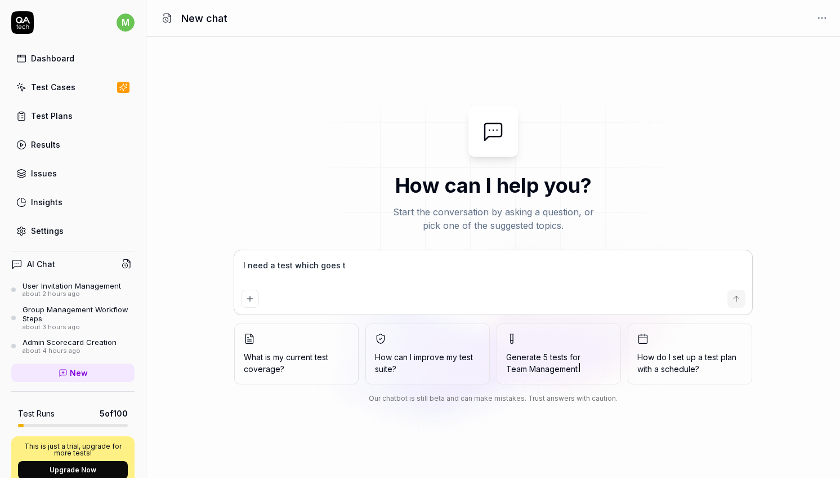
type textarea "*"
type textarea "I need a test which goes to"
type textarea "*"
type textarea "I need a test which goes to h"
type textarea "*"
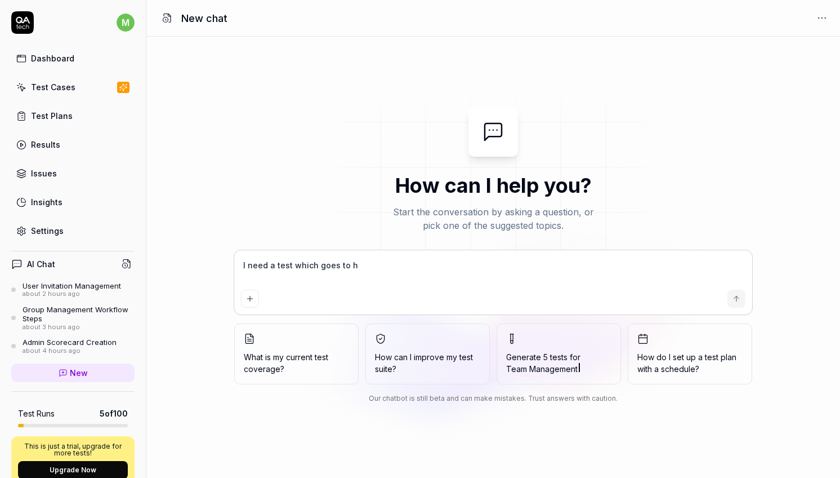
type textarea "I need a test which goes to hi"
type textarea "*"
type textarea "I need a test which goes to hir"
type textarea "*"
type textarea "I need a test which goes to hiri"
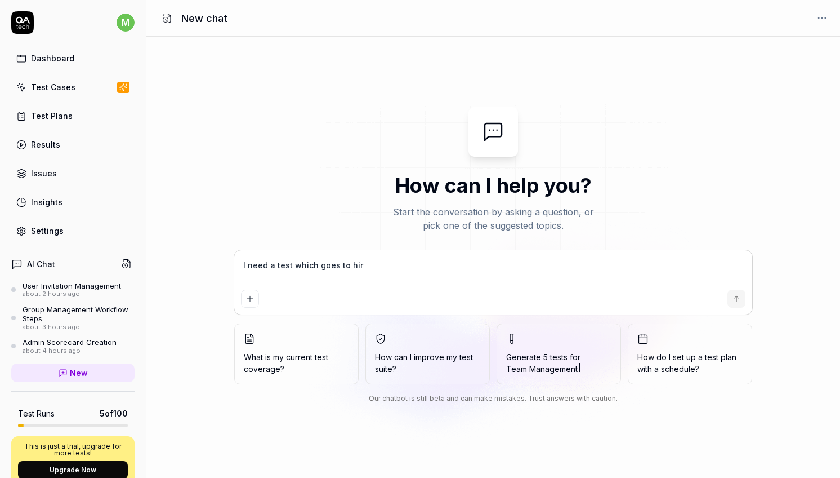
type textarea "*"
type textarea "I need a test which goes to hirin"
type textarea "*"
type textarea "I need a test which goes to hiring"
type textarea "*"
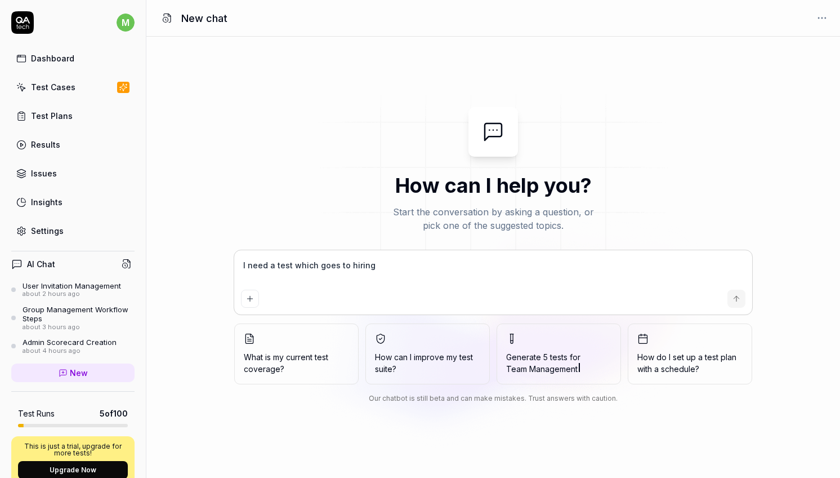
type textarea "I need a test which goes to hiring"
type textarea "*"
type textarea "I need a test which goes to hiring"
type textarea "*"
type textarea "I need a test which goes to hiring,"
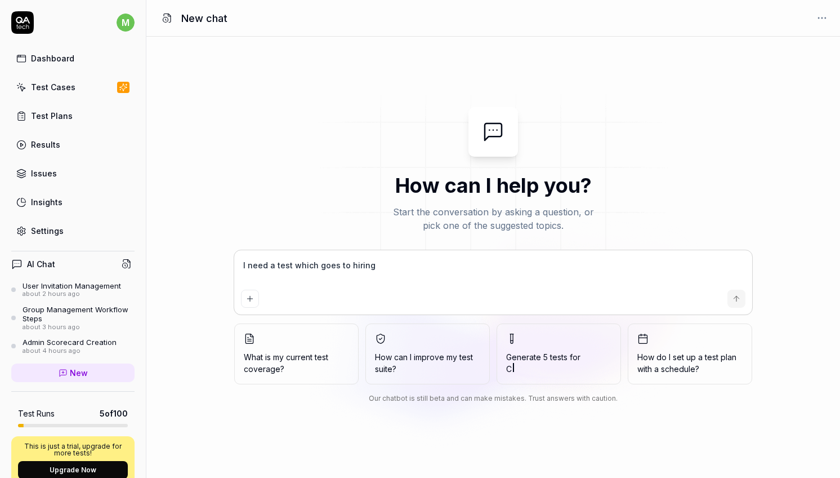
type textarea "*"
type textarea "I need a test which goes to hiring,"
type textarea "*"
type textarea "I need a test which goes to hiring, t"
type textarea "*"
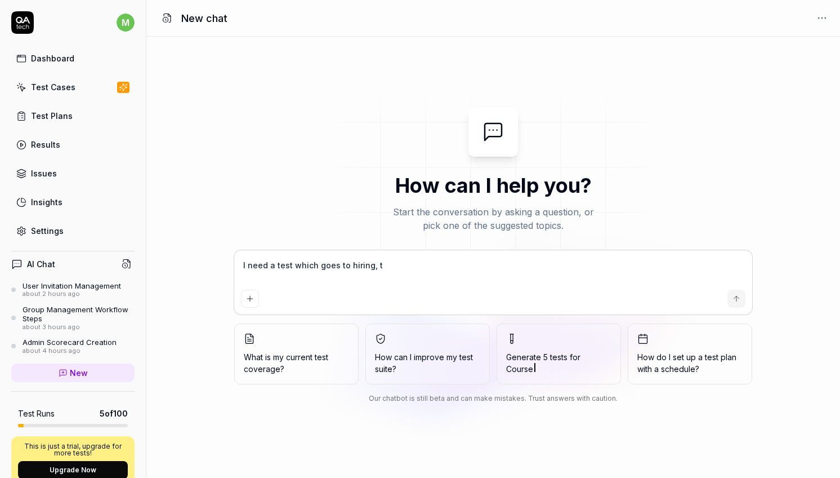
type textarea "I need a test which goes to hiring, th"
type textarea "*"
type textarea "I need a test which goes to hiring, the"
type textarea "*"
type textarea "I need a test which goes to hiring, then"
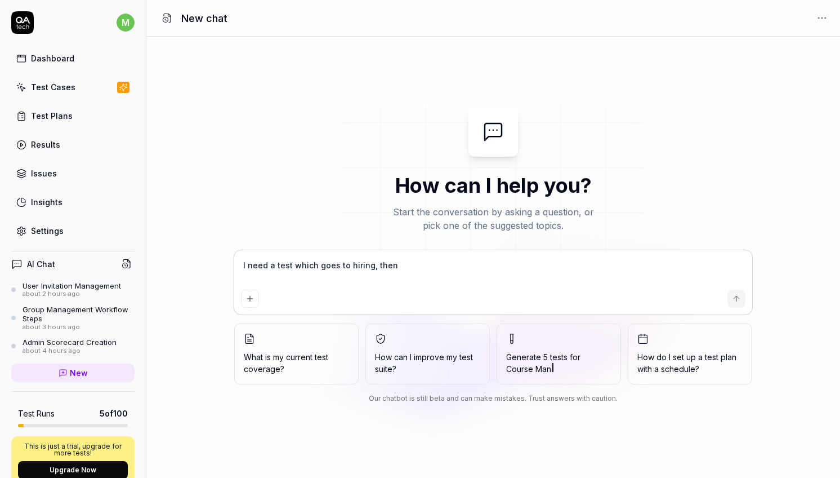
type textarea "*"
type textarea "I need a test which goes to hiring, then"
type textarea "*"
type textarea "I need a test which goes to hiring, then c"
type textarea "*"
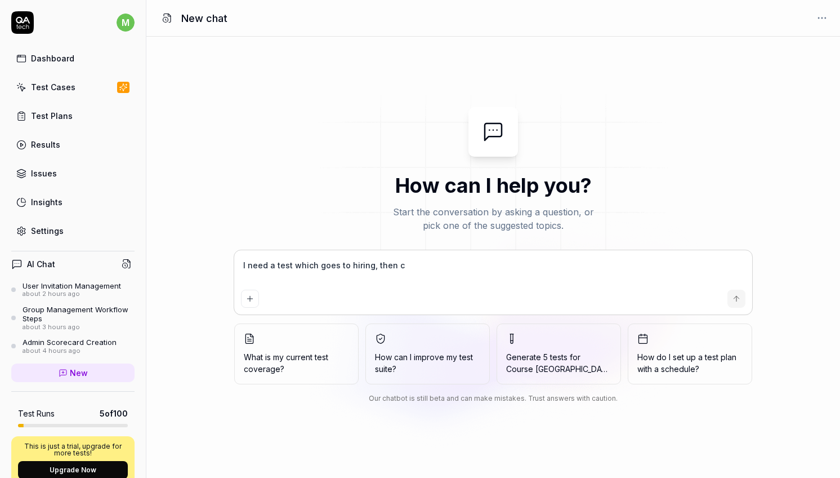
type textarea "I need a test which goes to hiring, then cl"
type textarea "*"
type textarea "I need a test which goes to hiring, then cli"
type textarea "*"
type textarea "I need a test which goes to hiring, then clic"
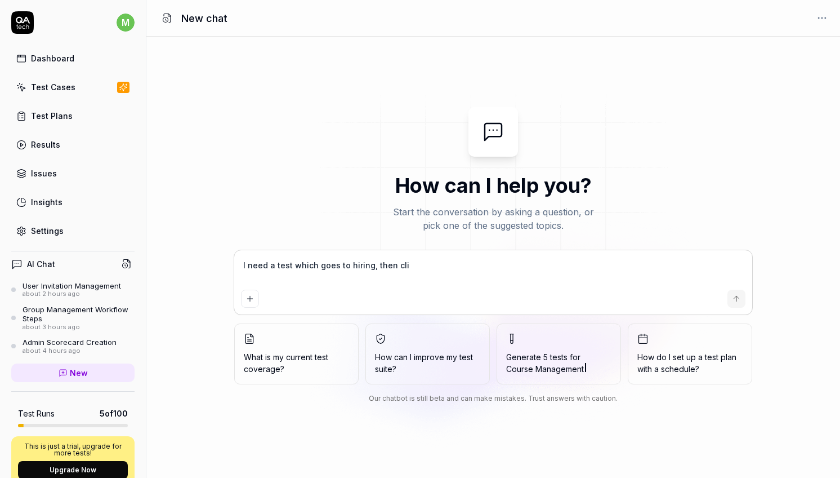
type textarea "*"
type textarea "I need a test which goes to hiring, then click"
type textarea "*"
type textarea "I need a test which goes to hiring, then clicks"
type textarea "*"
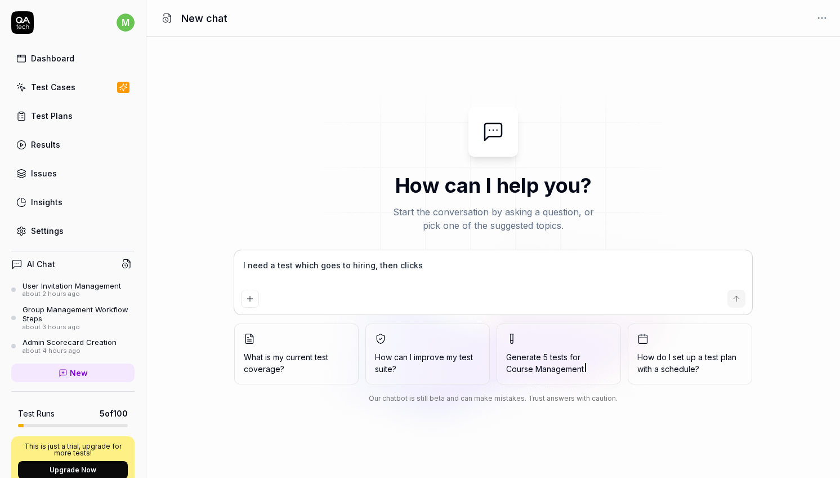
type textarea "I need a test which goes to hiring, then clicks"
type textarea "*"
type textarea "I need a test which goes to hiring, then clicks o"
type textarea "*"
type textarea "I need a test which goes to hiring, then clicks on"
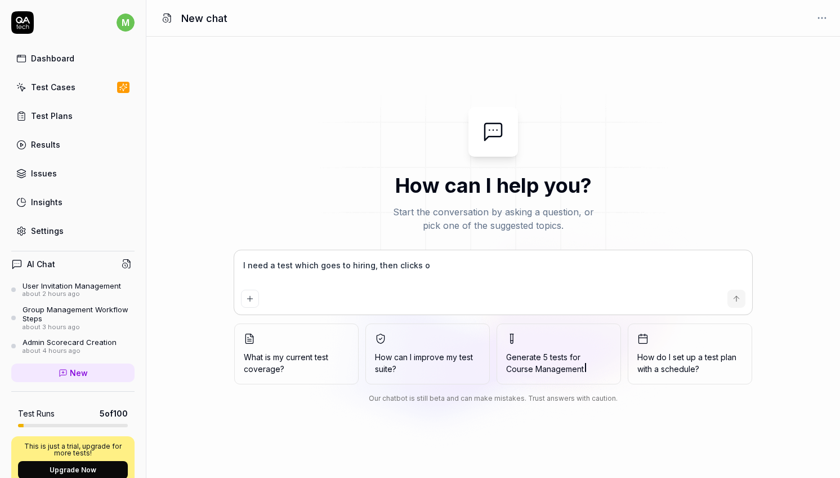
type textarea "*"
type textarea "I need a test which goes to hiring, then clicks on"
type textarea "*"
type textarea "I need a test which goes to hiring, then clicks on c"
type textarea "*"
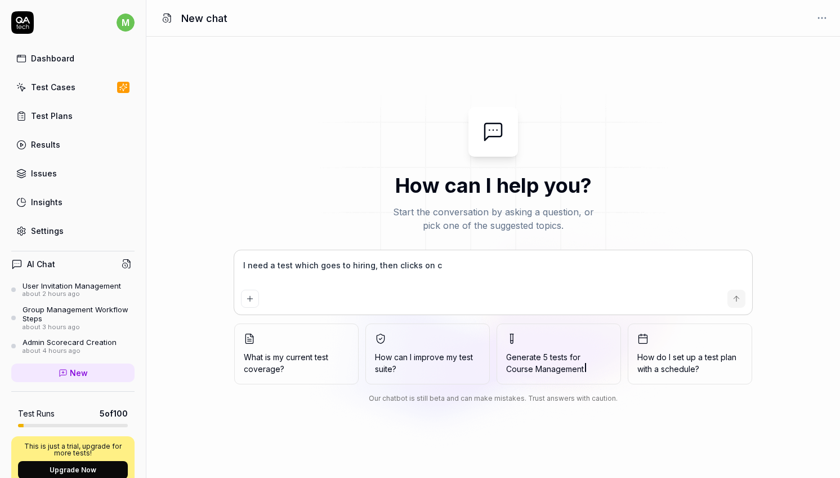
type textarea "I need a test which goes to hiring, then clicks on cr"
type textarea "*"
type textarea "I need a test which goes to hiring, then clicks on cre"
type textarea "*"
type textarea "I need a test which goes to hiring, then clicks on crea"
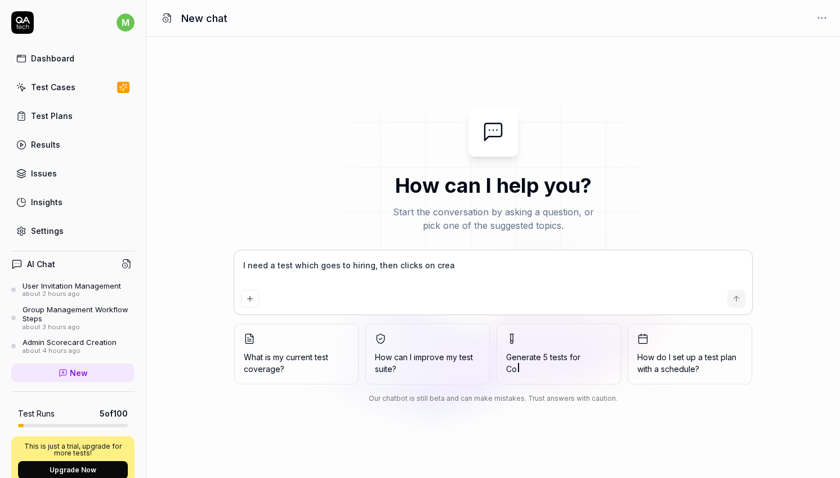
type textarea "*"
type textarea "I need a test which goes to hiring, then clicks on creat"
type textarea "*"
type textarea "I need a test which goes to hiring, then clicks on create"
type textarea "*"
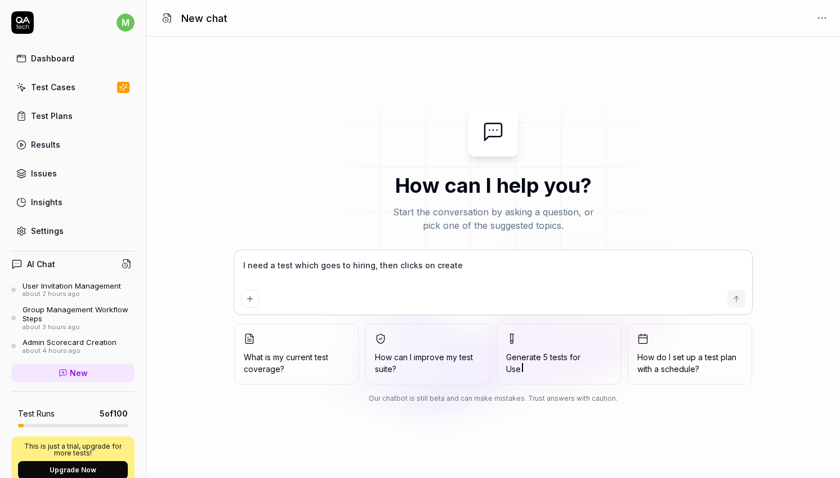
type textarea "I need a test which goes to hiring, then clicks on create"
type textarea "*"
type textarea "I need a test which goes to hiring, then clicks on create a"
type textarea "*"
type textarea "I need a test which goes to hiring, then clicks on create as"
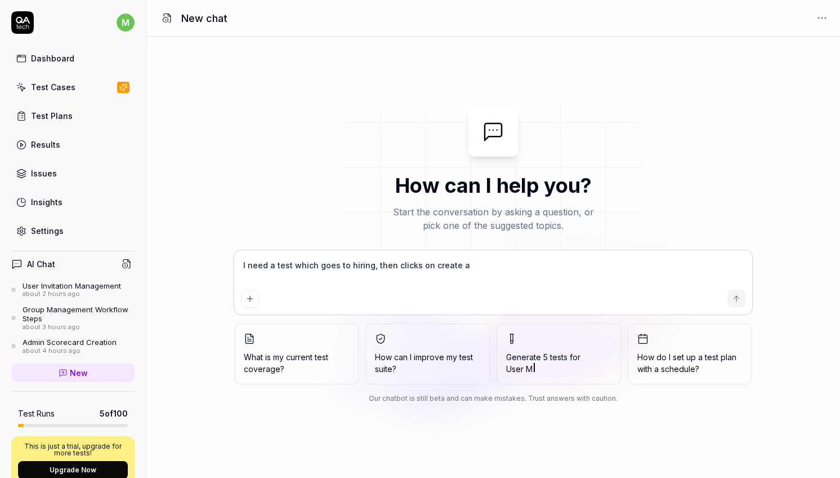
type textarea "*"
type textarea "I need a test which goes to hiring, then clicks on create ass"
type textarea "*"
type textarea "I need a test which goes to hiring, then clicks on create asse"
type textarea "*"
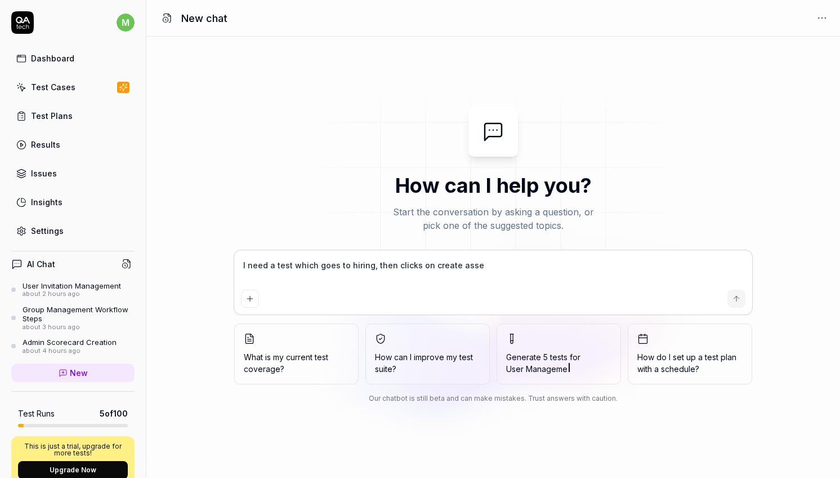
type textarea "I need a test which goes to hiring, then clicks on create asses"
type textarea "*"
type textarea "I need a test which goes to hiring, then clicks on create assess"
type textarea "*"
type textarea "I need a test which goes to hiring, then clicks on create assessm"
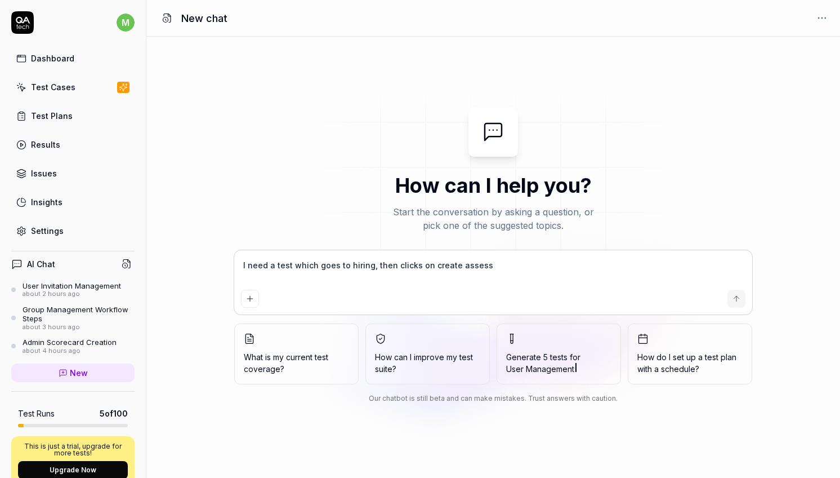
type textarea "*"
type textarea "I need a test which goes to hiring, then clicks on create assessme"
type textarea "*"
type textarea "I need a test which goes to hiring, then clicks on create assessmen"
type textarea "*"
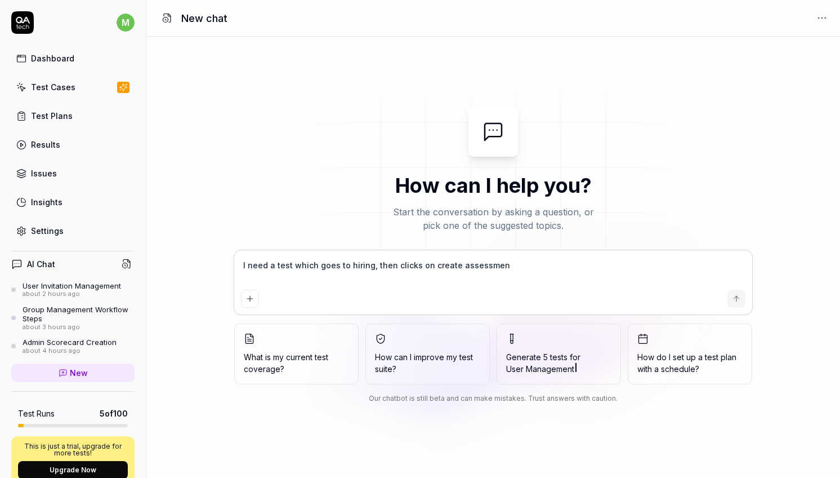
type textarea "I need a test which goes to hiring, then clicks on create assessment"
type textarea "*"
type textarea "I need a test which goes to hiring, then clicks on create assessment"
type textarea "*"
click at [520, 262] on textarea "I need a test which goes to hiring, then clicks on create assessment" at bounding box center [493, 271] width 505 height 28
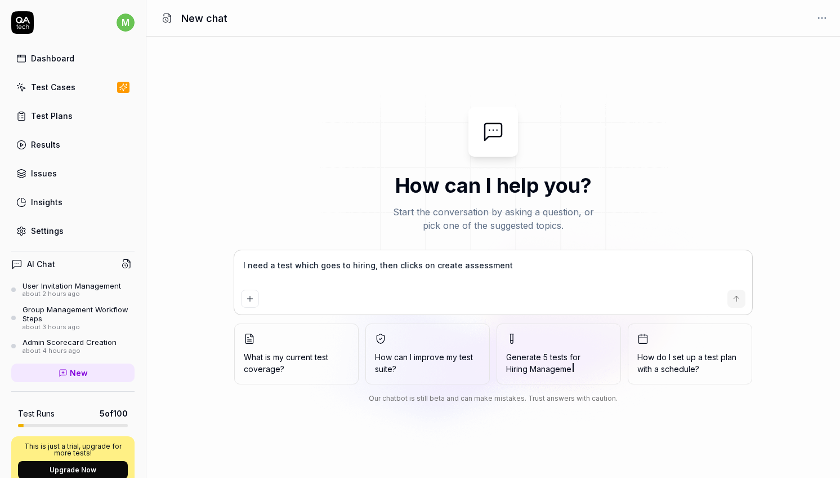
type textarea "I need a test which goes to hiring, then clicks on create assessment a"
type textarea "*"
type textarea "I need a test which goes to hiring, then clicks on create assessment an"
type textarea "*"
type textarea "I need a test which goes to hiring, then clicks on create assessment and"
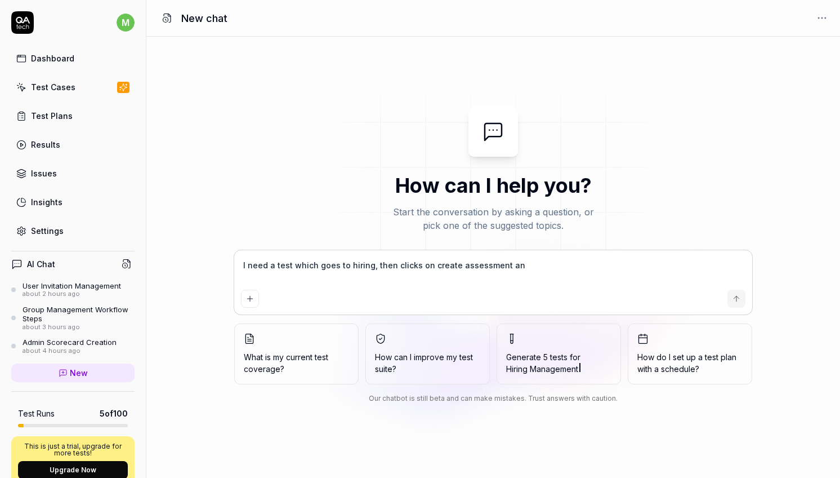
type textarea "*"
type textarea "I need a test which goes to hiring, then clicks on create assessment and"
type textarea "*"
type textarea "I need a test which goes to hiring, then clicks on create assessment and c"
type textarea "*"
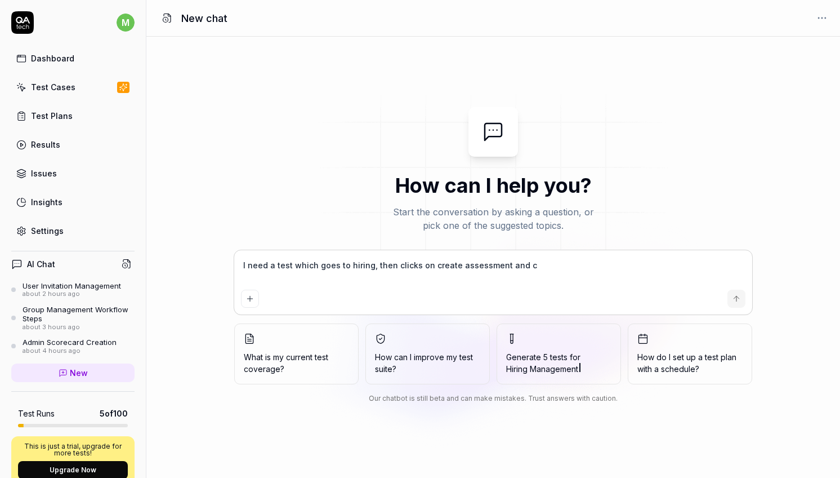
type textarea "I need a test which goes to hiring, then clicks on create assessment and cr"
type textarea "*"
type textarea "I need a test which goes to hiring, then clicks on create assessment and cre"
type textarea "*"
type textarea "I need a test which goes to hiring, then clicks on create assessment and crea"
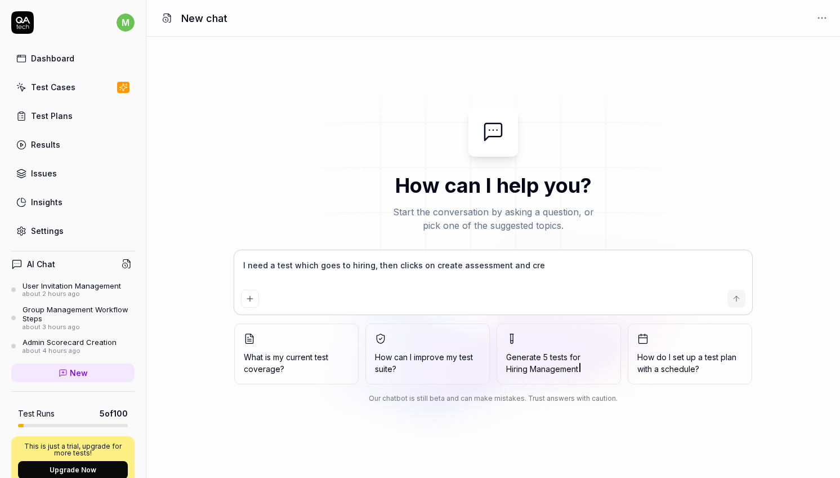
type textarea "*"
type textarea "I need a test which goes to hiring, then clicks on create assessment and creat"
type textarea "*"
type textarea "I need a test which goes to hiring, then clicks on create assessment and create"
type textarea "*"
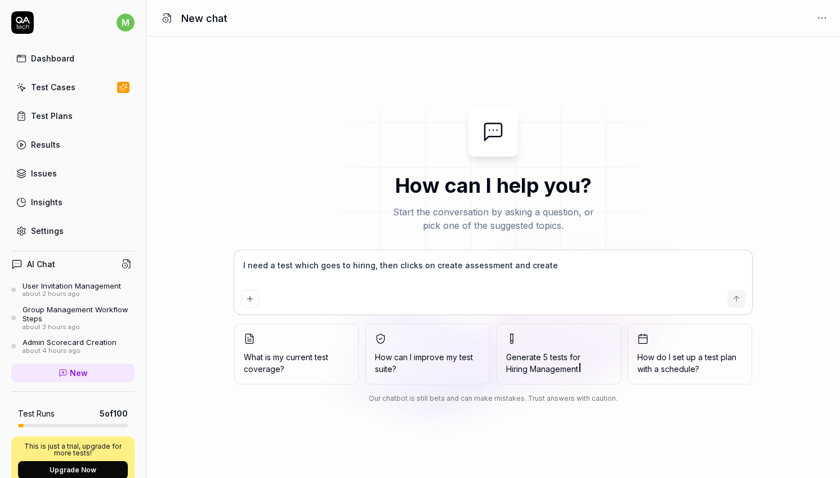
type textarea "I need a test which goes to hiring, then clicks on create assessment and creates"
type textarea "*"
type textarea "I need a test which goes to hiring, then clicks on create assessment and creates"
type textarea "*"
type textarea "I need a test which goes to hiring, then clicks on create assessment and create…"
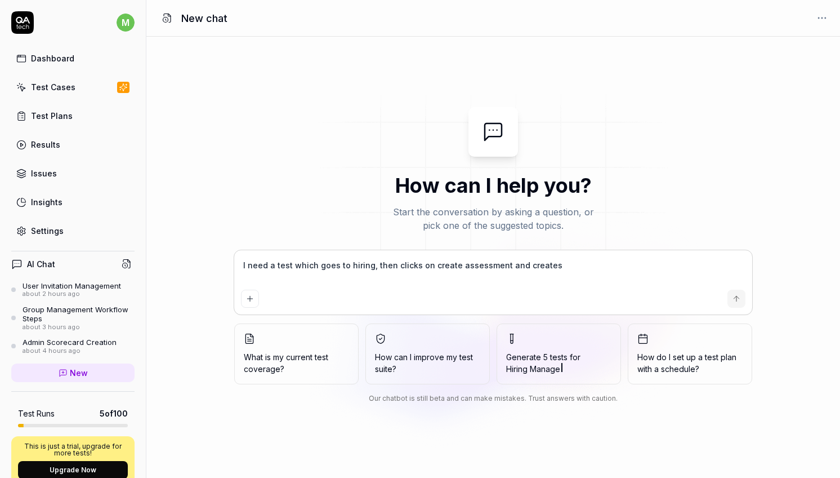
type textarea "*"
type textarea "I need a test which goes to hiring, then clicks on create assessment and create…"
type textarea "*"
type textarea "I need a test which goes to hiring, then clicks on create assessment and create…"
type textarea "*"
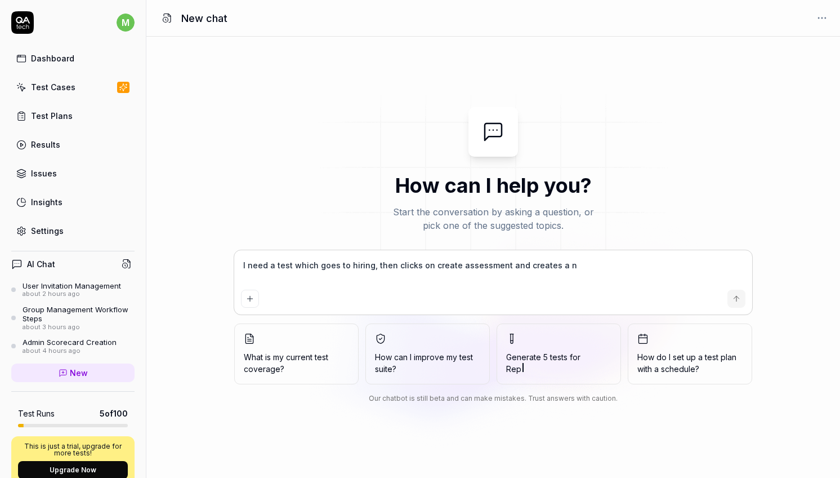
type textarea "I need a test which goes to hiring, then clicks on create assessment and create…"
type textarea "*"
type textarea "I need a test which goes to hiring, then clicks on create assessment and create…"
type textarea "*"
type textarea "I need a test which goes to hiring, then clicks on create assessment and create…"
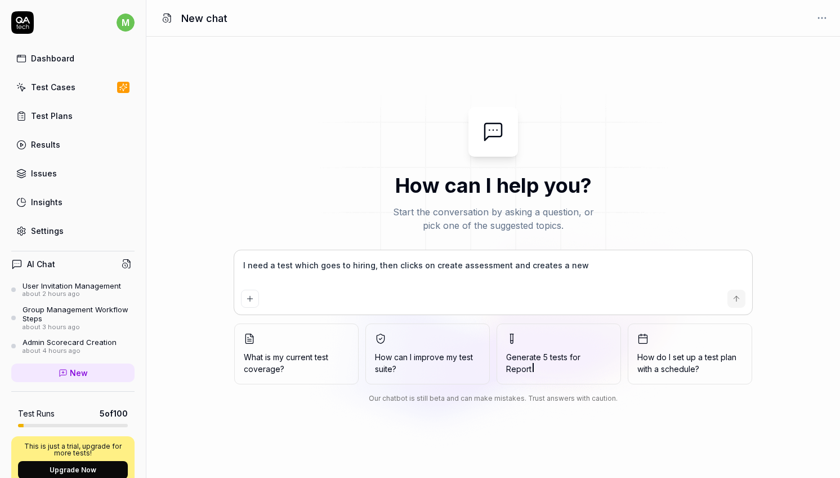
type textarea "*"
type textarea "I need a test which goes to hiring, then clicks on create assessment and create…"
type textarea "*"
type textarea "I need a test which goes to hiring, then clicks on create assessment and create…"
type textarea "*"
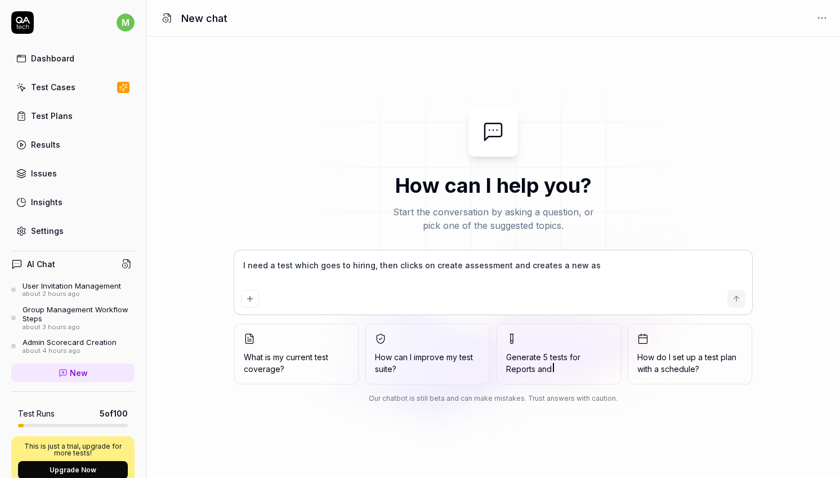
type textarea "I need a test which goes to hiring, then clicks on create assessment and create…"
type textarea "*"
type textarea "I need a test which goes to hiring, then clicks on create assessment and create…"
type textarea "*"
type textarea "I need a test which goes to hiring, then clicks on create assessment and create…"
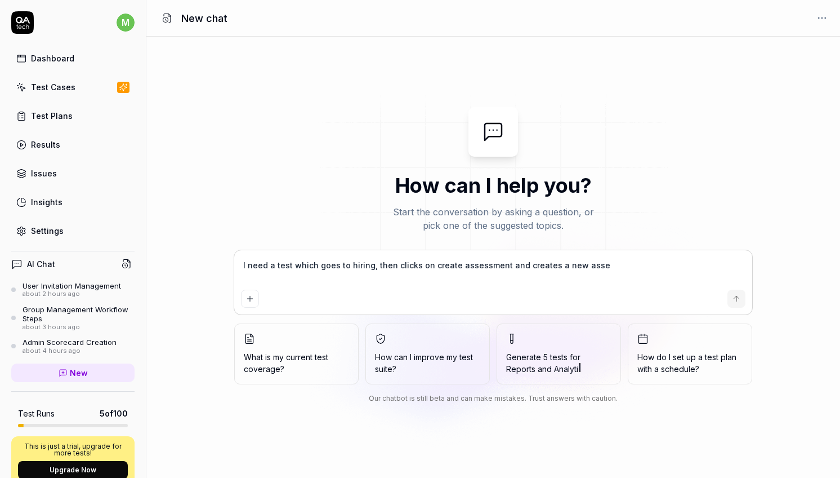
type textarea "*"
type textarea "I need a test which goes to hiring, then clicks on create assessment and create…"
type textarea "*"
type textarea "I need a test which goes to hiring, then clicks on create assessment and create…"
type textarea "*"
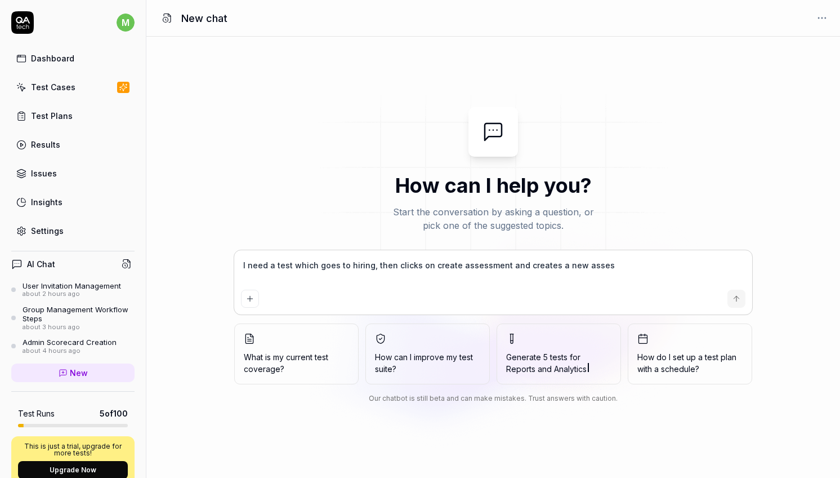
type textarea "I need a test which goes to hiring, then clicks on create assessment and create…"
type textarea "*"
type textarea "I need a test which goes to hiring, then clicks on create assessment and create…"
type textarea "*"
type textarea "I need a test which goes to hiring, then clicks on create assessment and create…"
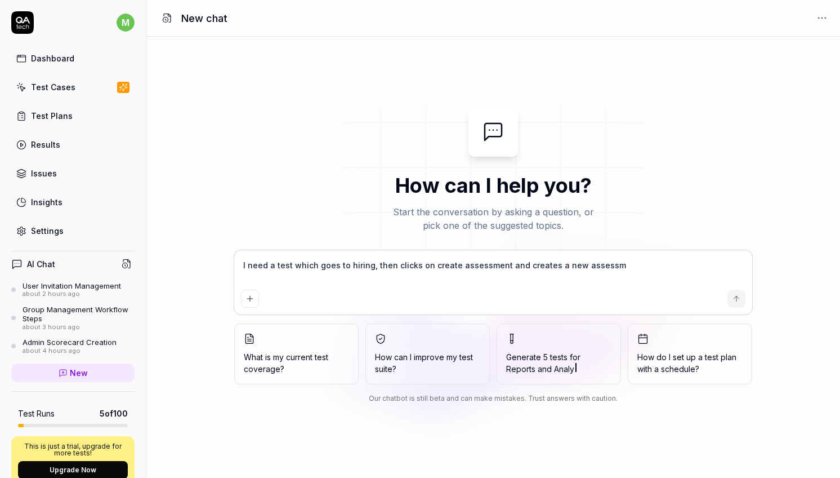
type textarea "*"
type textarea "I need a test which goes to hiring, then clicks on create assessment and create…"
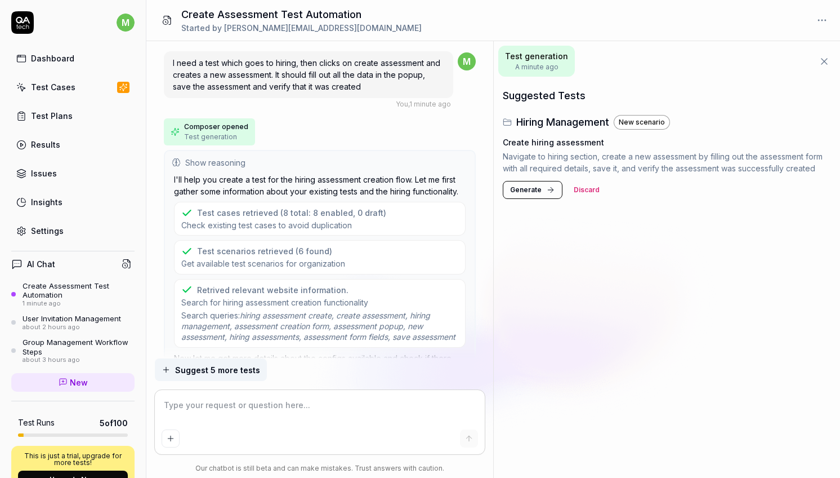
scroll to position [39, 0]
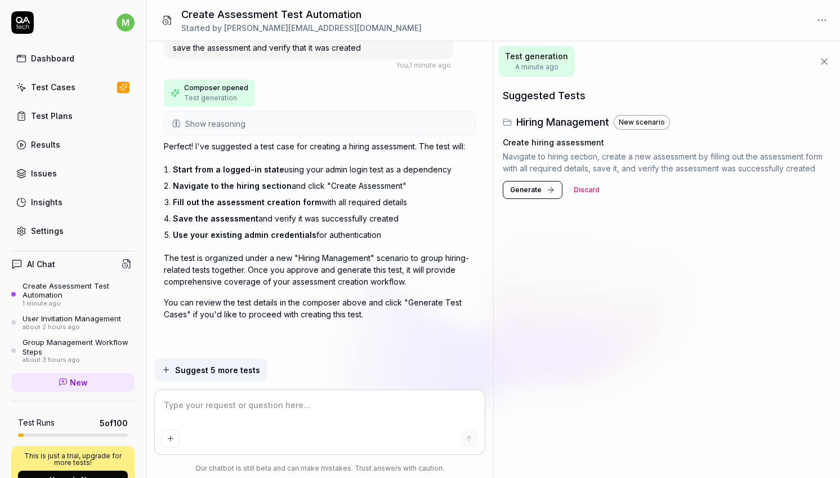
click at [264, 399] on textarea at bounding box center [320, 410] width 316 height 28
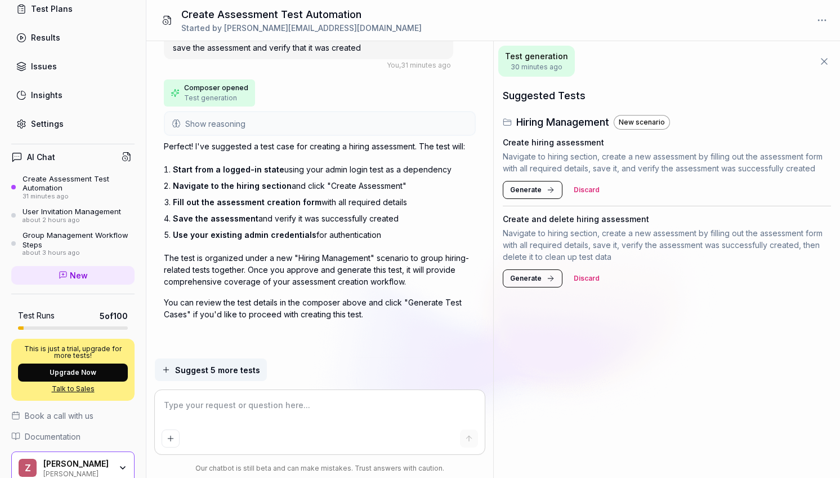
scroll to position [126, 0]
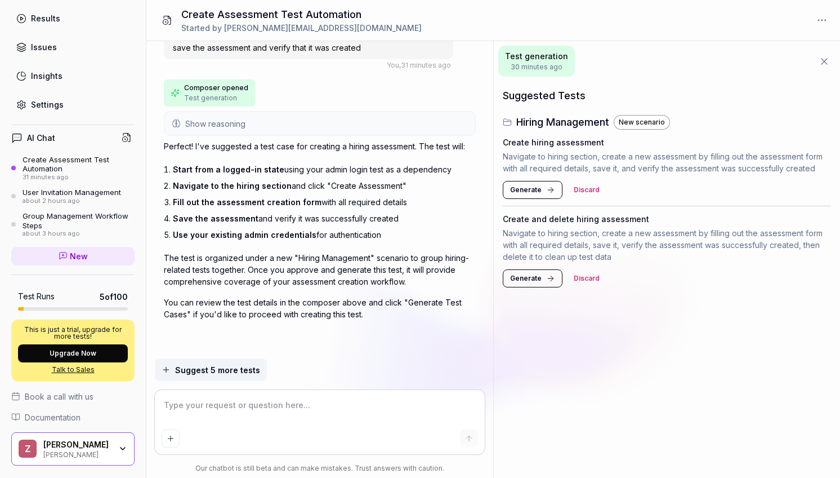
click at [587, 190] on button "Discard" at bounding box center [586, 190] width 39 height 18
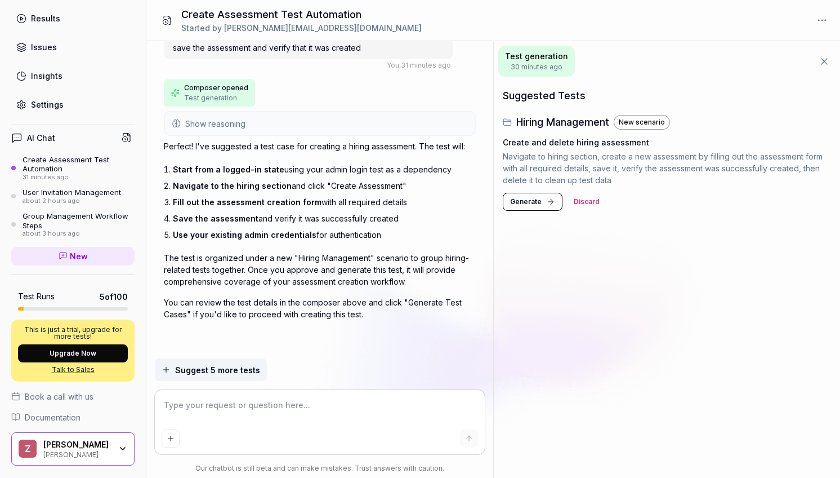
click at [534, 206] on span "Generate" at bounding box center [526, 202] width 32 height 10
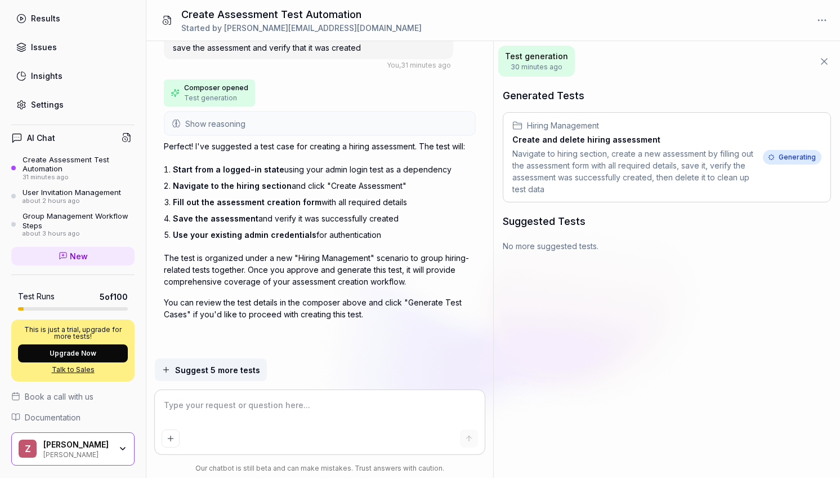
click at [740, 148] on div "Navigate to hiring section, create a new assessment by filling out the assessme…" at bounding box center [635, 171] width 246 height 47
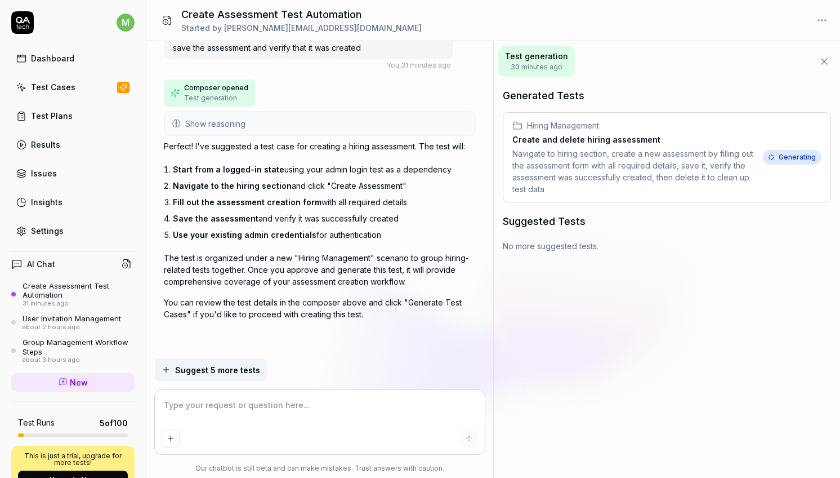
click at [78, 90] on link "Test Cases" at bounding box center [72, 87] width 123 height 22
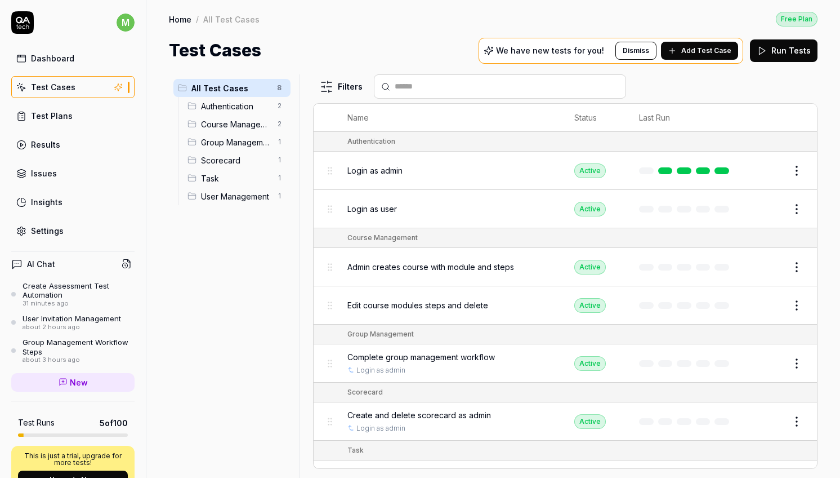
scroll to position [13, 0]
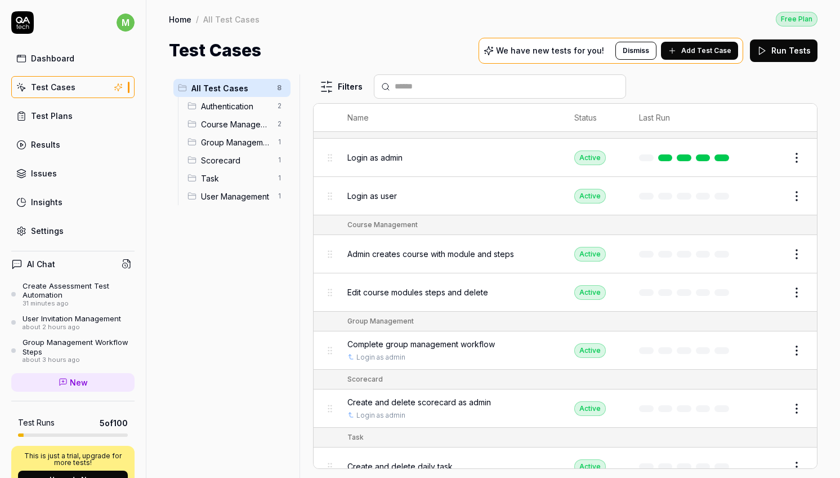
click at [243, 200] on span "User Management" at bounding box center [235, 196] width 69 height 12
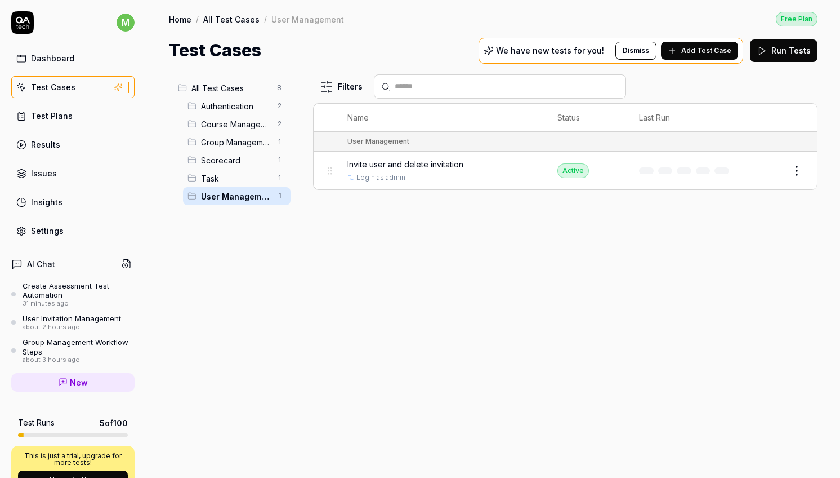
click at [414, 162] on span "Invite user and delete invitation" at bounding box center [405, 164] width 116 height 12
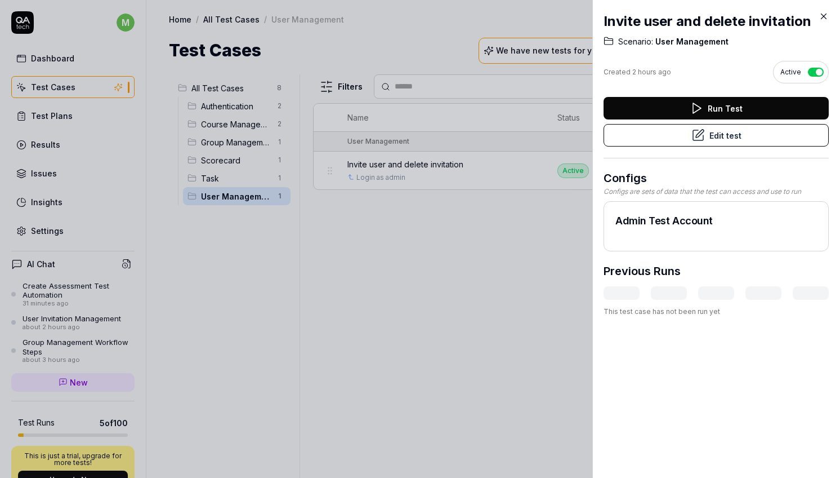
click at [740, 128] on button "Edit test" at bounding box center [716, 135] width 225 height 23
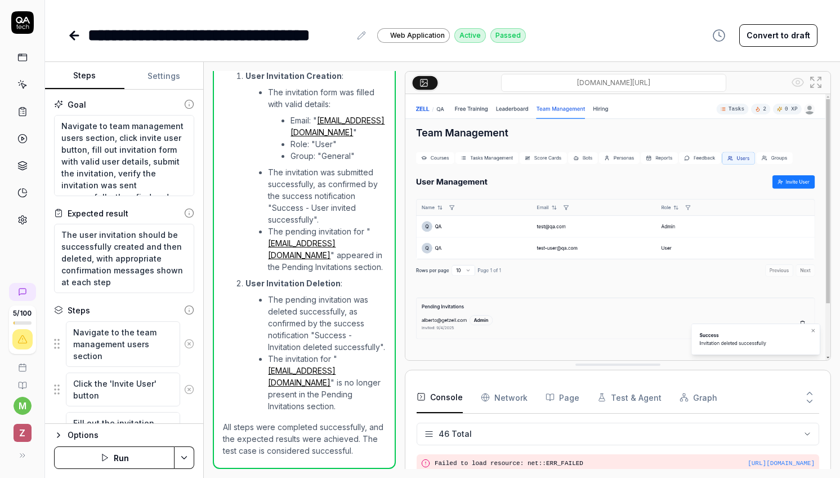
click at [171, 77] on button "Settings" at bounding box center [163, 76] width 79 height 27
click at [106, 80] on button "Steps" at bounding box center [84, 76] width 79 height 27
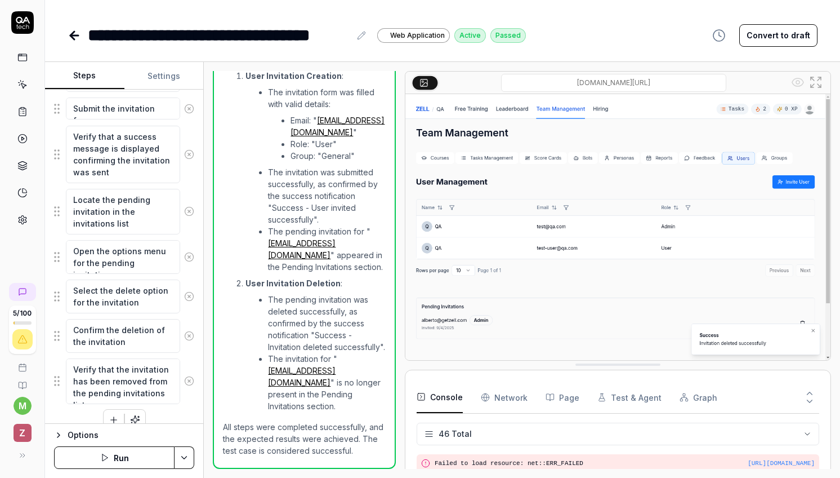
scroll to position [448, 0]
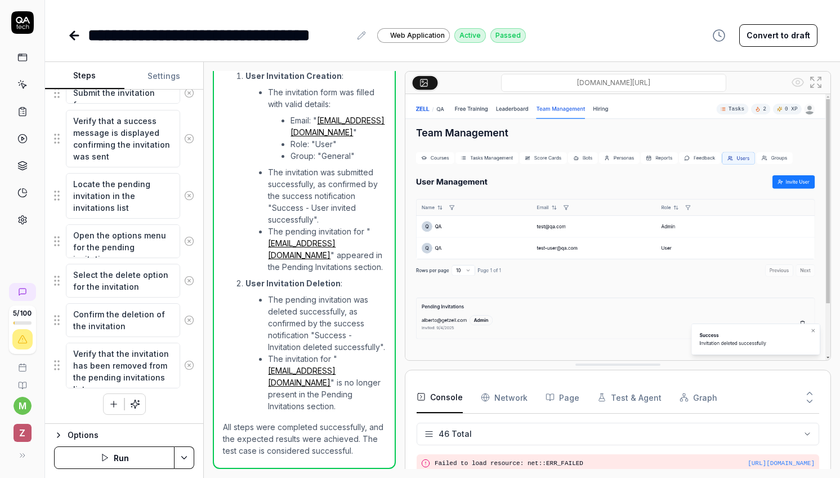
click at [77, 41] on icon at bounding box center [75, 36] width 14 height 14
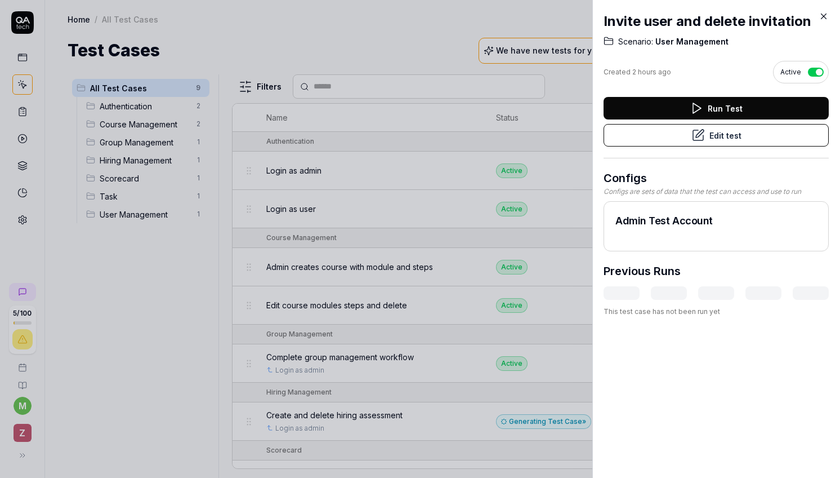
click at [822, 11] on icon at bounding box center [824, 16] width 10 height 10
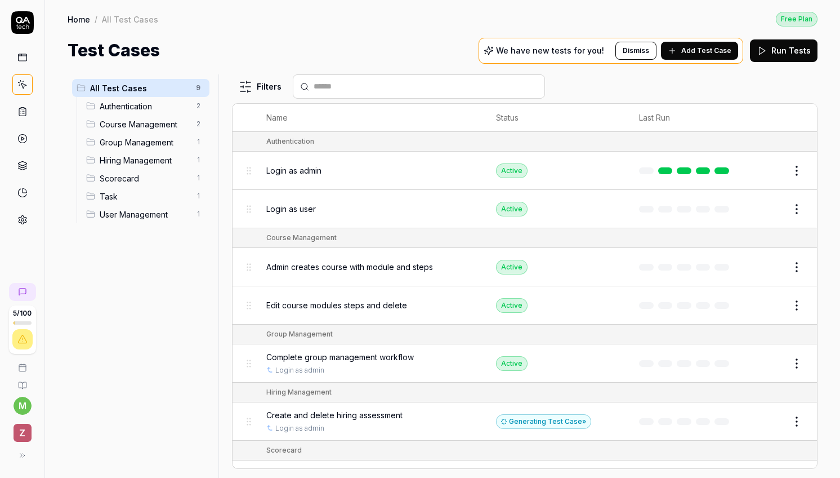
click at [153, 269] on div "All Test Cases 9 Authentication 2 Course Management 2 Group Management 1 Hiring…" at bounding box center [141, 269] width 146 height 390
click at [21, 216] on icon at bounding box center [23, 220] width 8 height 8
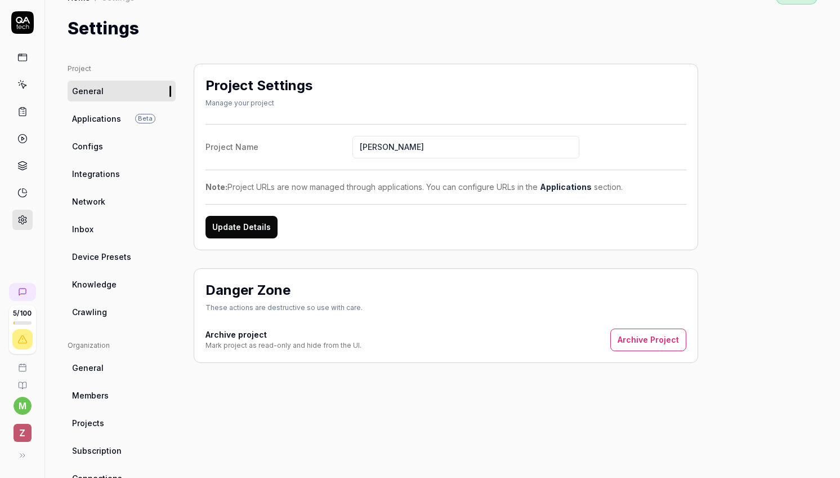
scroll to position [34, 0]
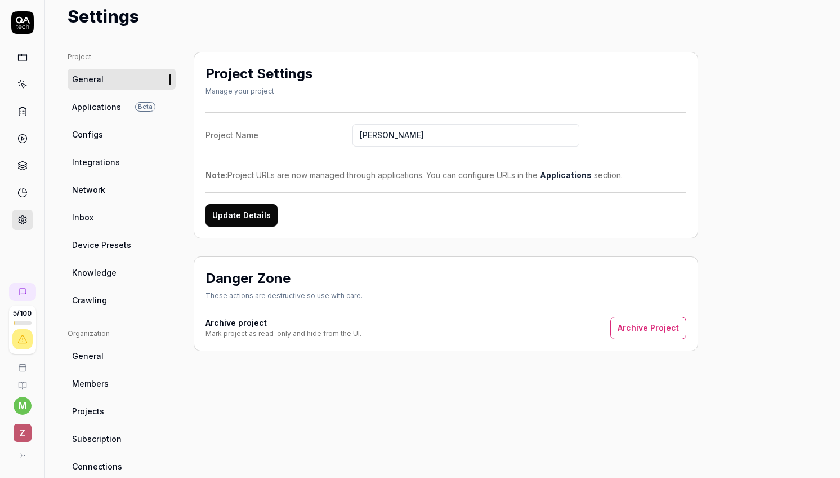
click at [137, 159] on link "Integrations" at bounding box center [122, 161] width 108 height 21
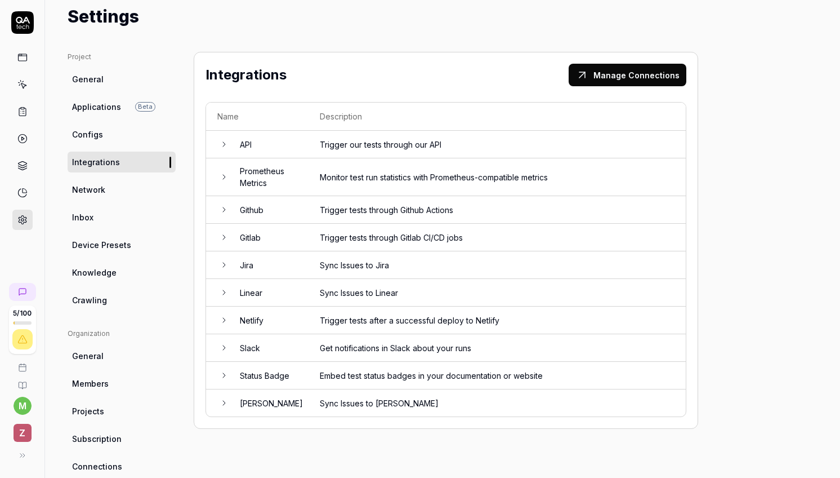
click at [154, 189] on link "Network" at bounding box center [122, 189] width 108 height 21
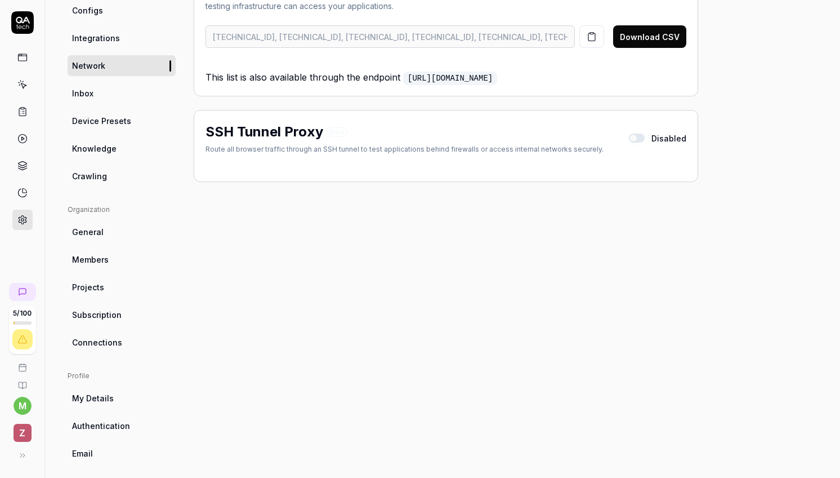
scroll to position [167, 0]
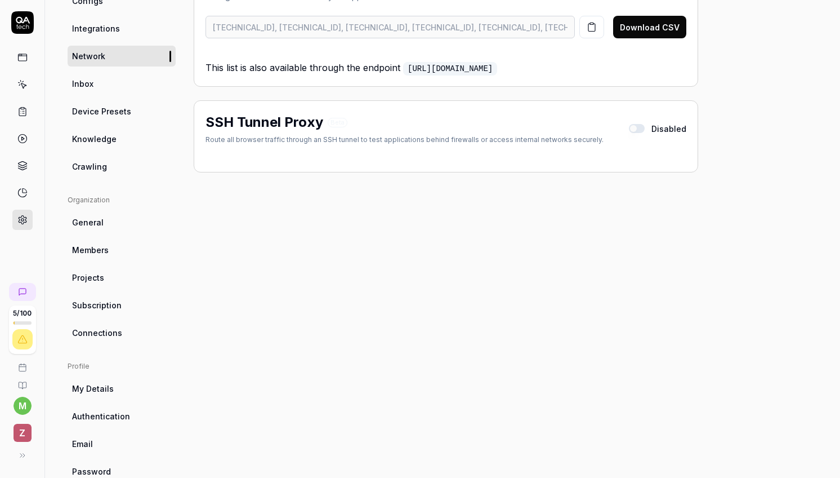
click at [135, 169] on link "Crawling" at bounding box center [122, 166] width 108 height 21
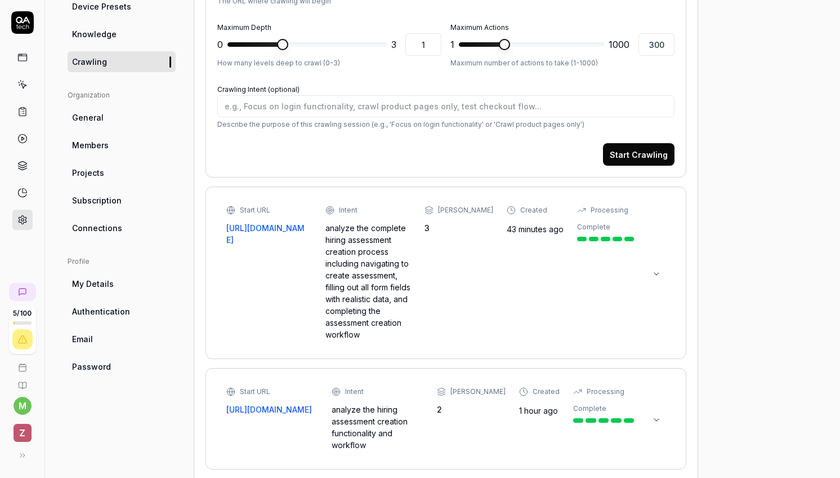
scroll to position [243, 0]
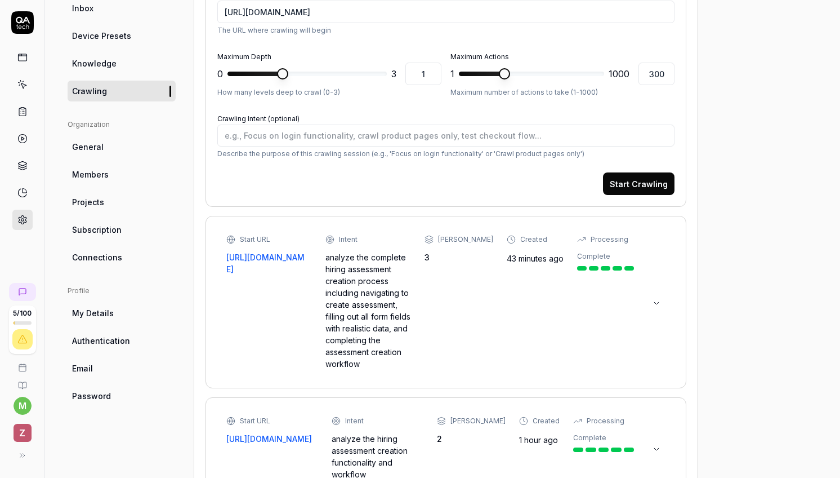
click at [128, 145] on link "General" at bounding box center [122, 146] width 108 height 21
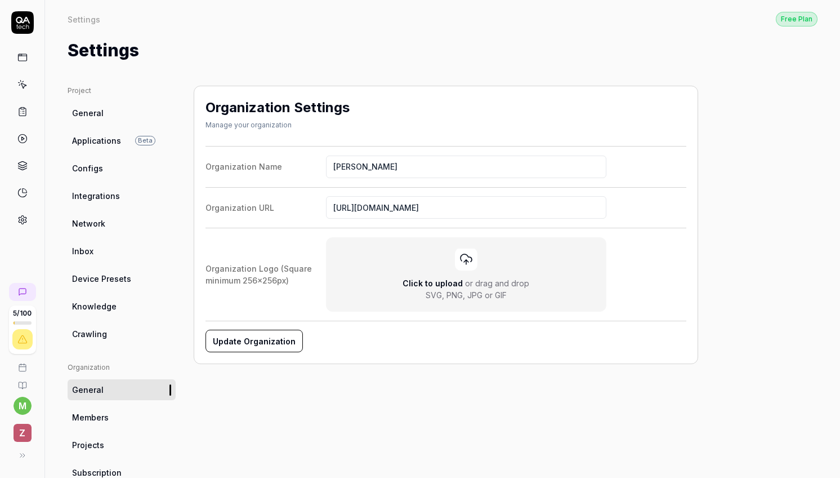
click at [102, 334] on span "Crawling" at bounding box center [89, 334] width 35 height 12
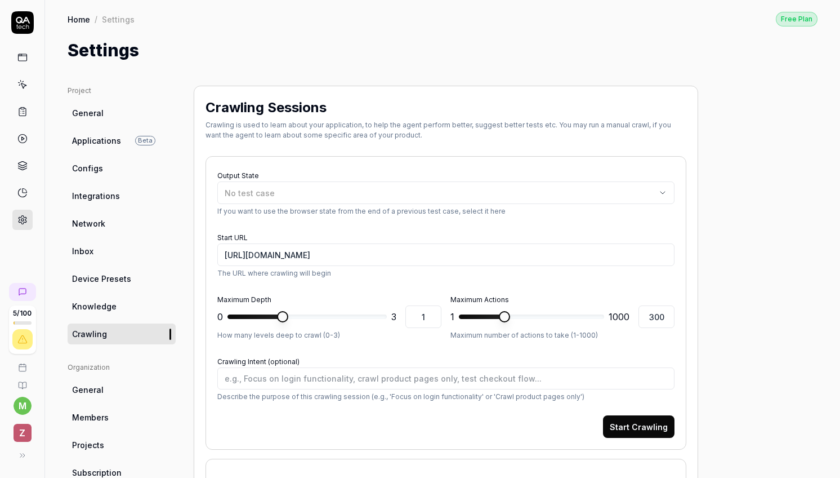
click at [122, 299] on link "Knowledge" at bounding box center [122, 306] width 108 height 21
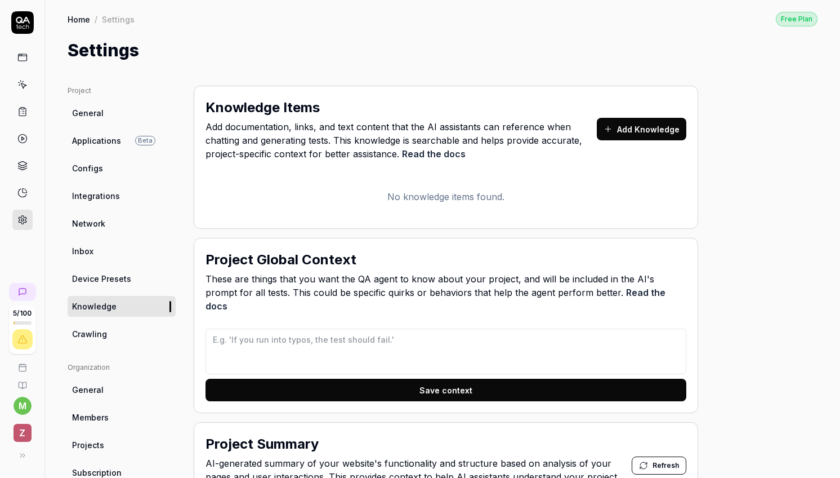
click at [127, 280] on span "Device Presets" at bounding box center [101, 279] width 59 height 12
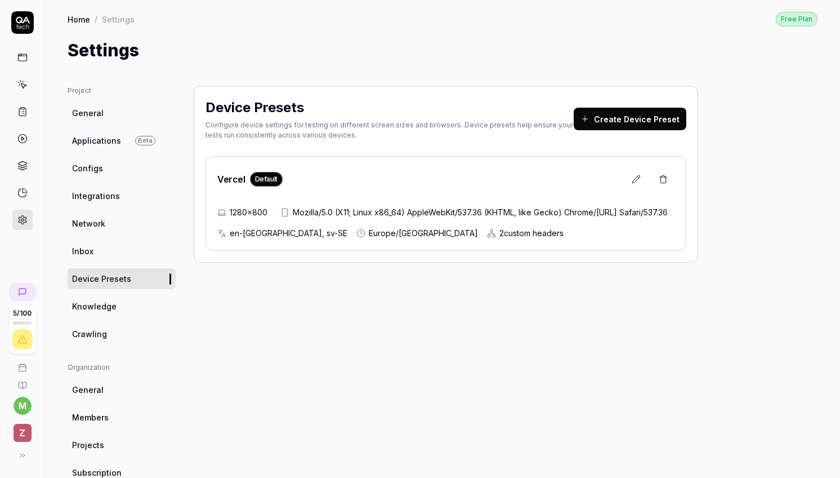
click at [127, 255] on link "Inbox" at bounding box center [122, 250] width 108 height 21
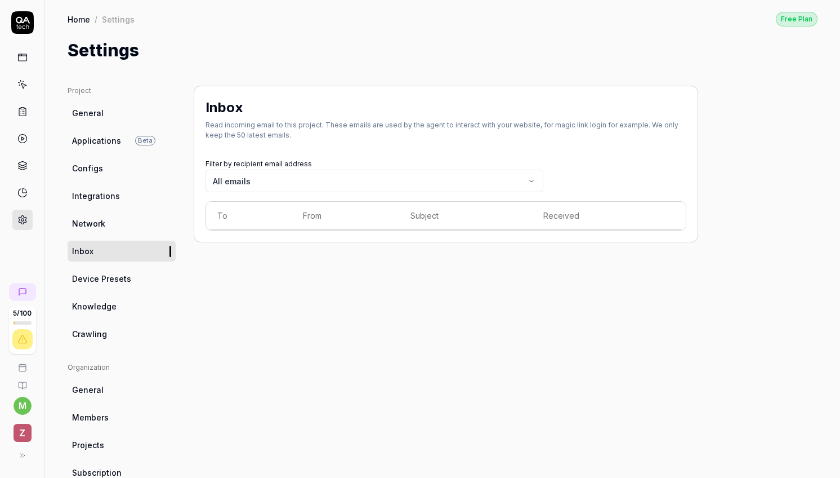
click at [130, 229] on link "Network" at bounding box center [122, 223] width 108 height 21
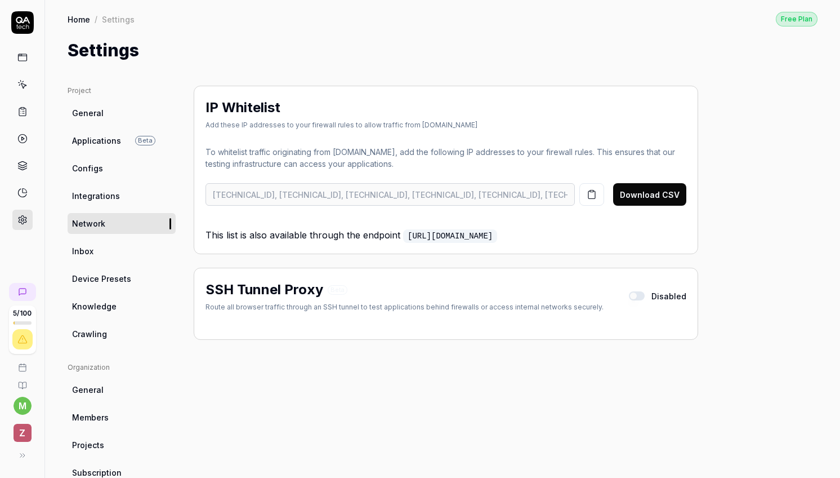
click at [126, 251] on link "Inbox" at bounding box center [122, 250] width 108 height 21
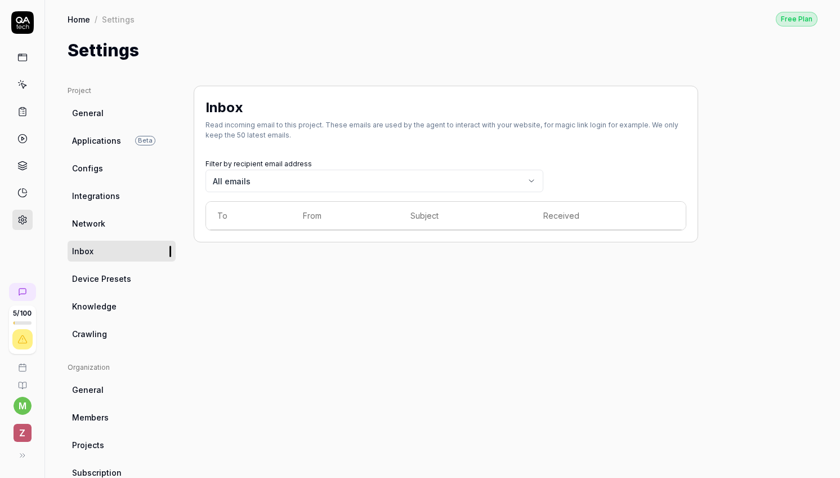
click at [380, 183] on body "5 / 100 m Z Home / Settings Free Plan Home / Settings Free Plan Settings Projec…" at bounding box center [420, 239] width 840 height 478
click at [374, 166] on html "5 / 100 m Z Home / Settings Free Plan Home / Settings Free Plan Settings Projec…" at bounding box center [420, 239] width 840 height 478
click at [25, 59] on icon at bounding box center [22, 57] width 10 height 10
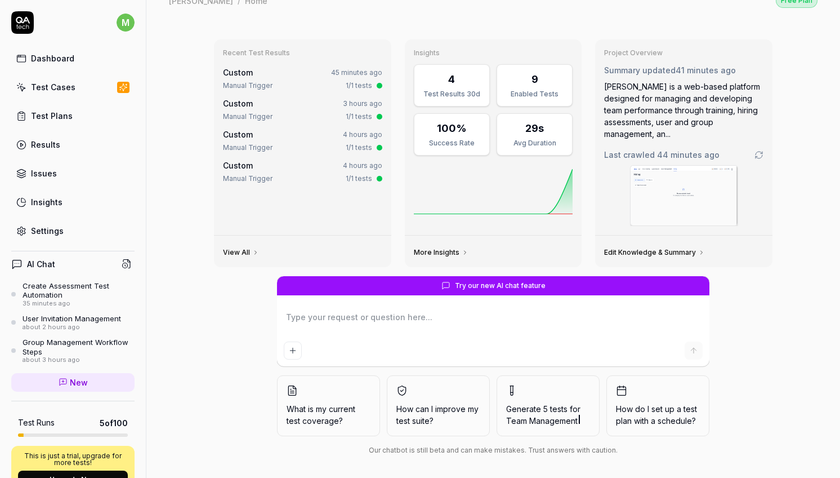
scroll to position [23, 0]
